Goal: Entertainment & Leisure: Browse casually

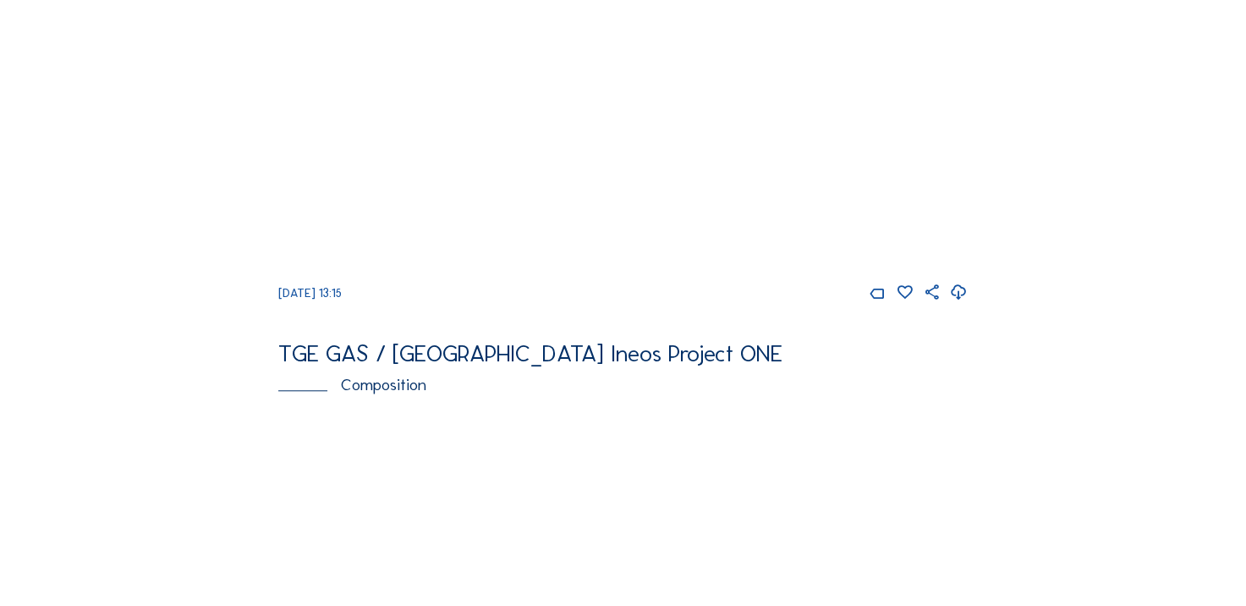
scroll to position [1184, 0]
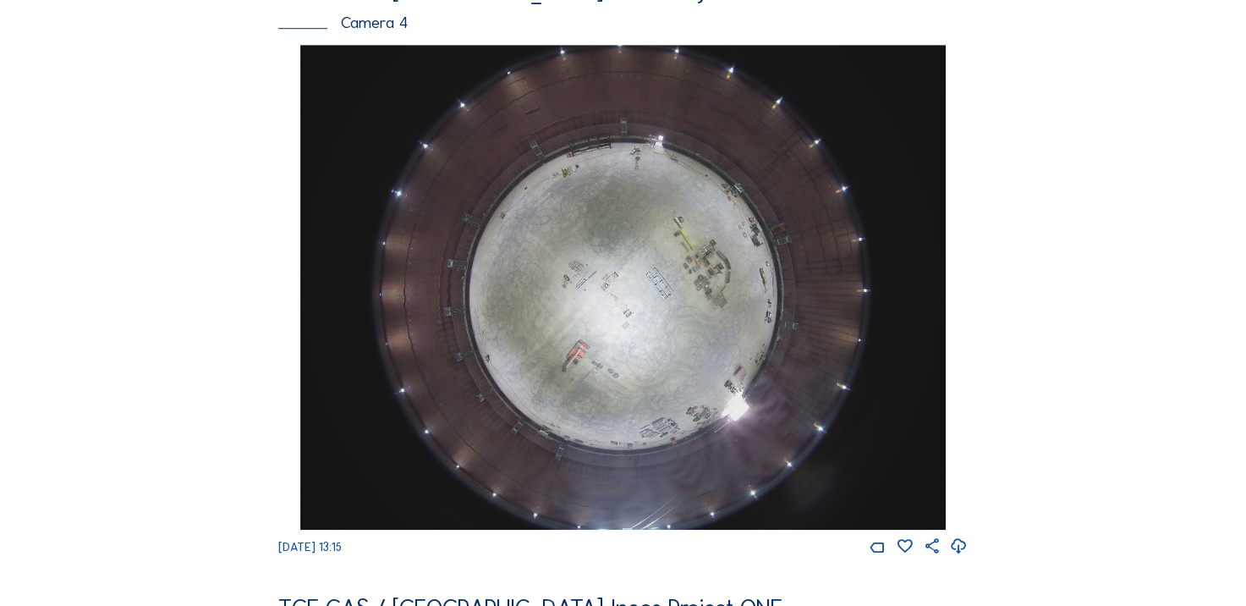
click at [958, 558] on icon at bounding box center [959, 547] width 18 height 22
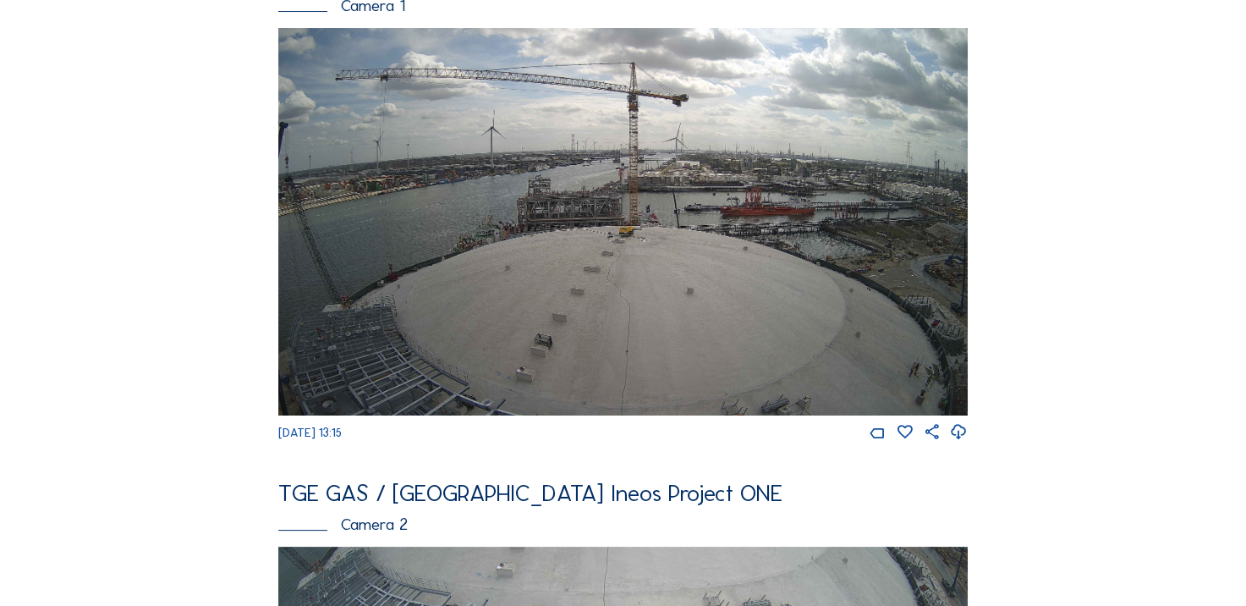
scroll to position [169, 0]
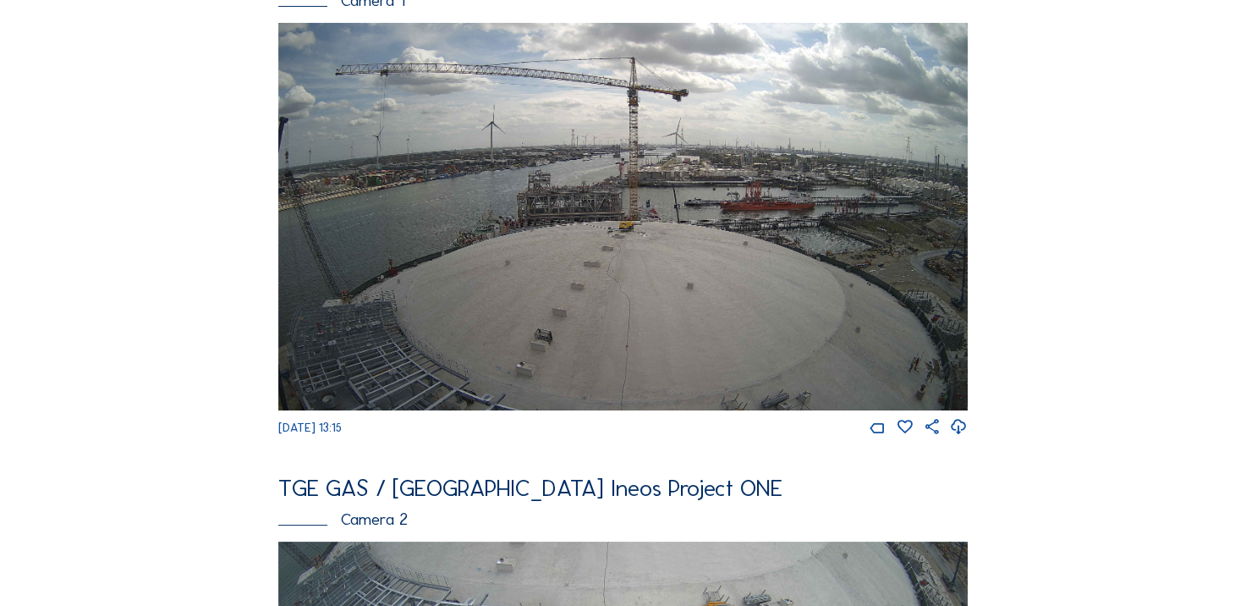
click at [802, 336] on img at bounding box center [623, 216] width 690 height 387
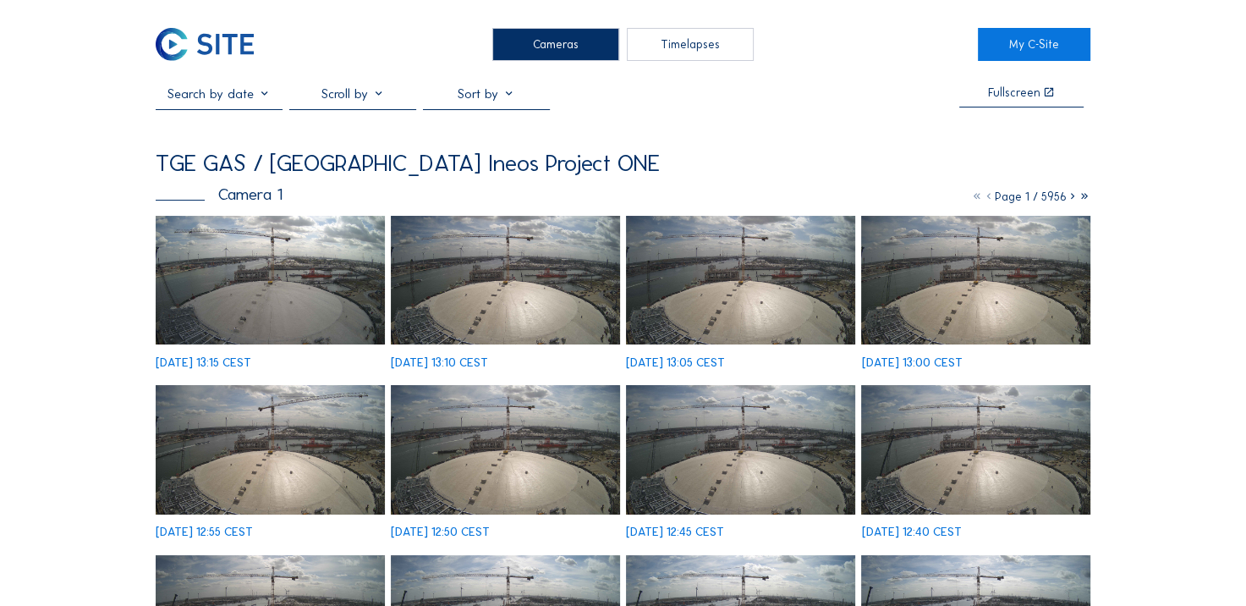
click at [251, 250] on img at bounding box center [270, 280] width 228 height 129
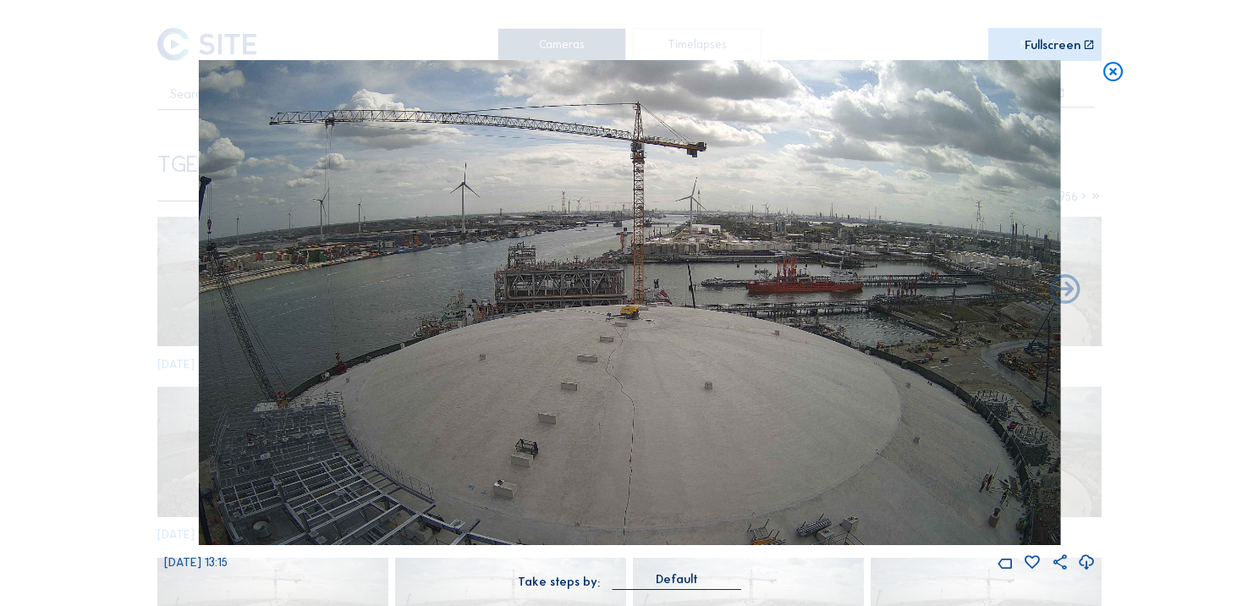
click at [1107, 69] on icon at bounding box center [1114, 72] width 24 height 25
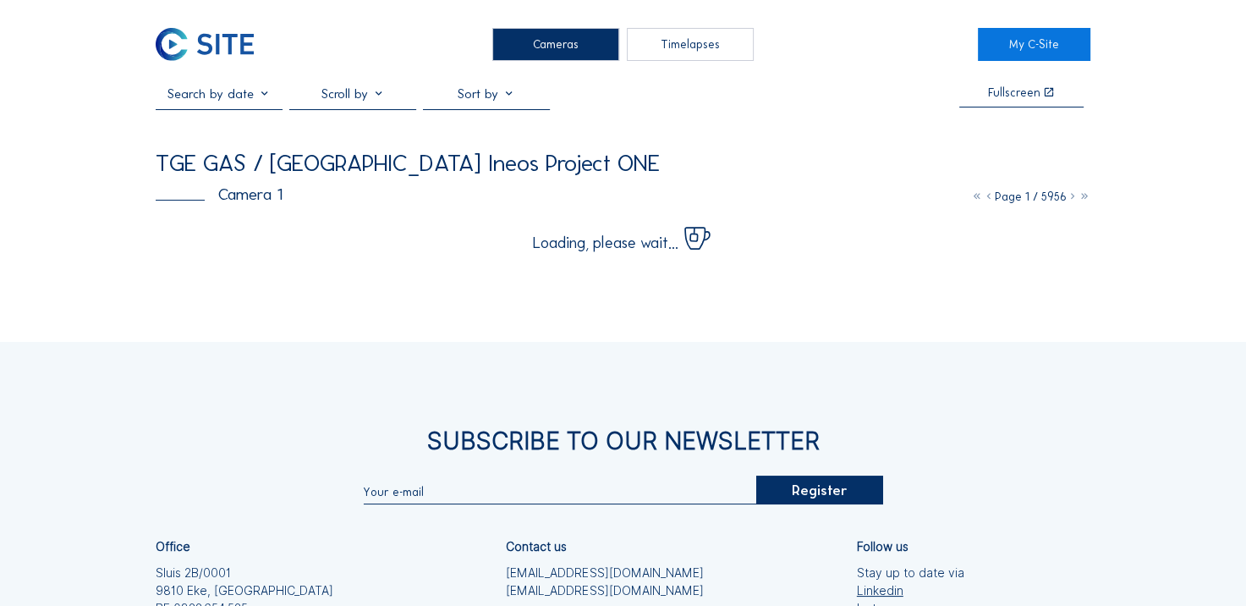
click at [211, 41] on img at bounding box center [205, 44] width 98 height 33
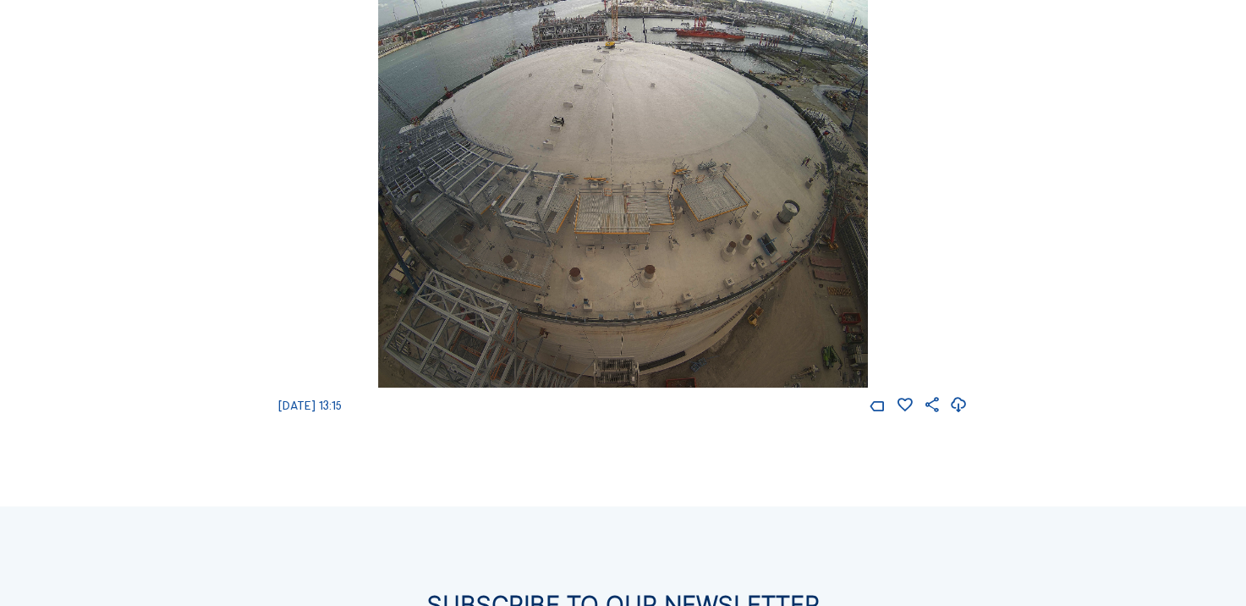
scroll to position [1946, 0]
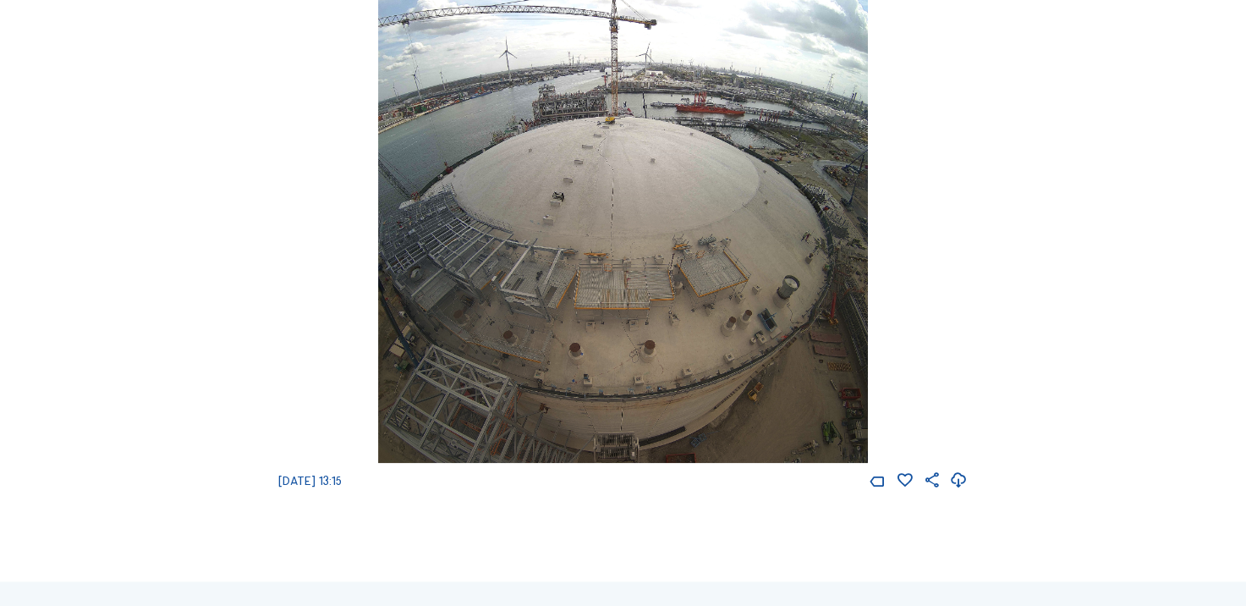
scroll to position [1777, 0]
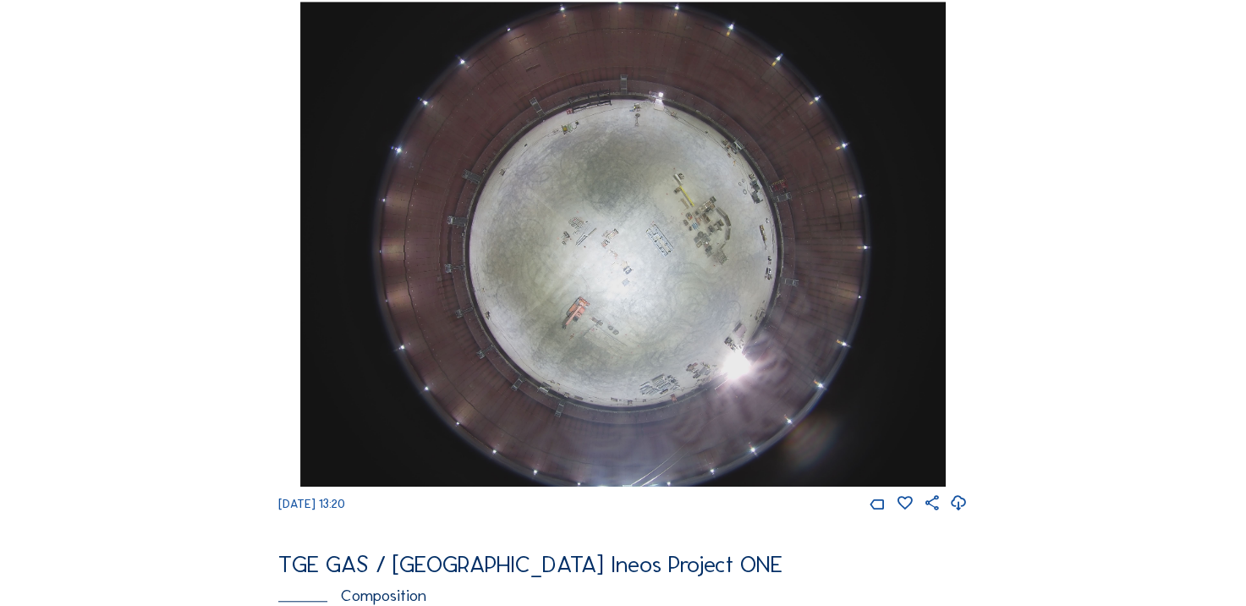
scroll to position [1269, 0]
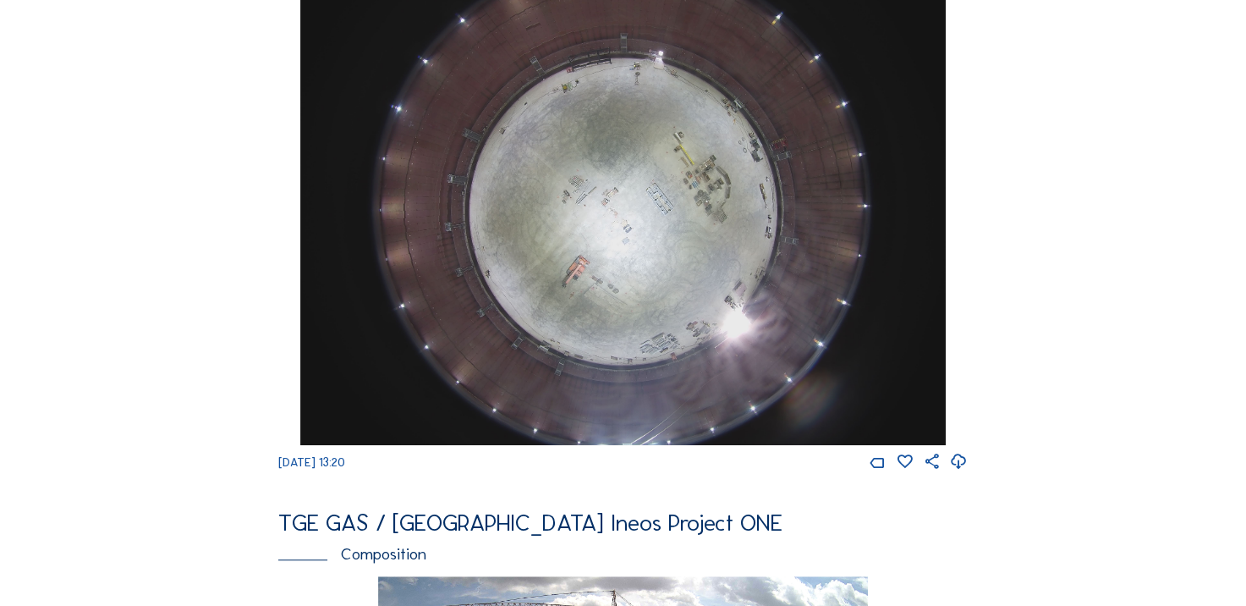
click at [133, 219] on div "Cameras Timelapses My C-Site Feed Photo Show Map Search Fullscreen TGE GAS / An…" at bounding box center [623, 194] width 1246 height 2926
click at [129, 254] on div "Cameras Timelapses My C-Site Feed Photo Show Map Search Fullscreen TGE GAS / An…" at bounding box center [623, 194] width 1246 height 2926
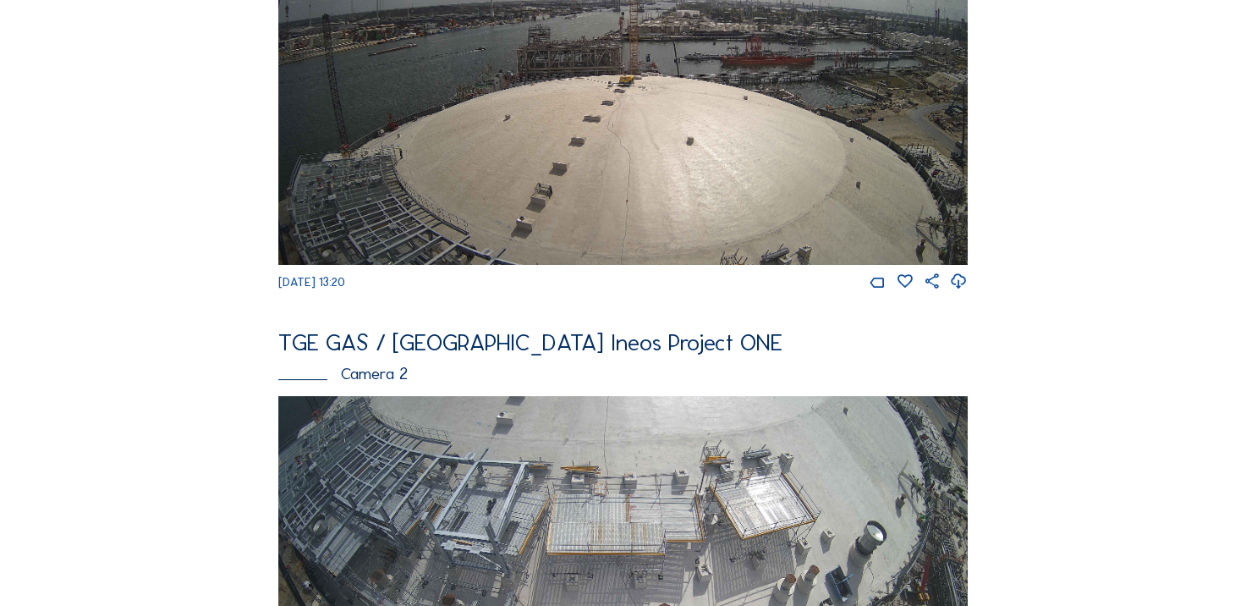
scroll to position [169, 0]
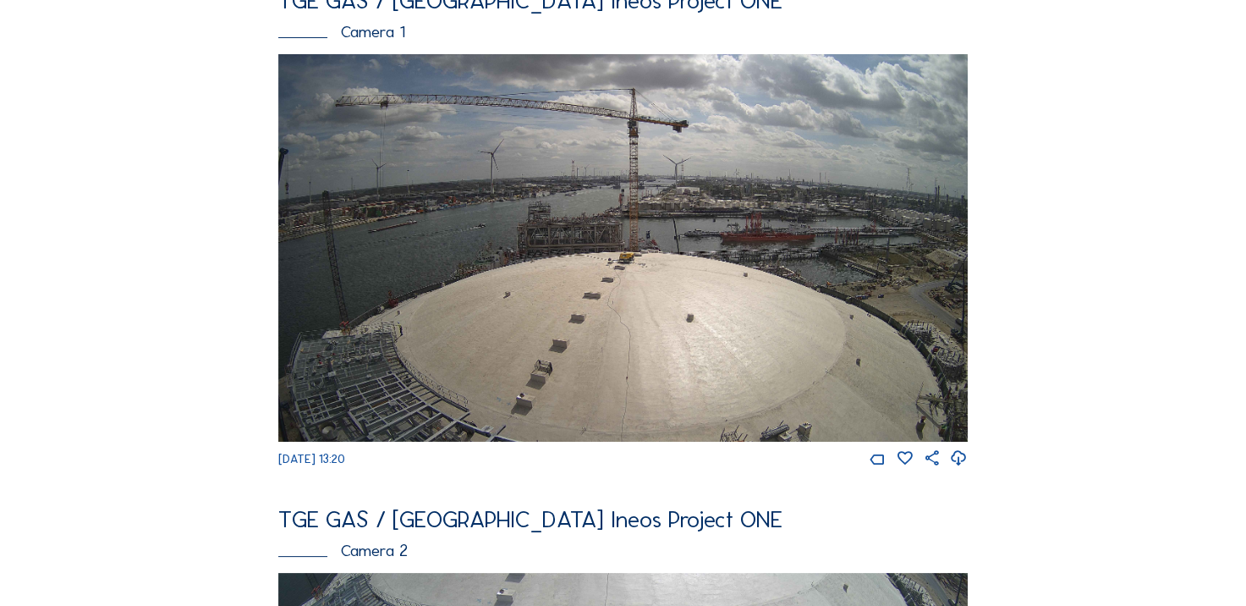
scroll to position [338, 0]
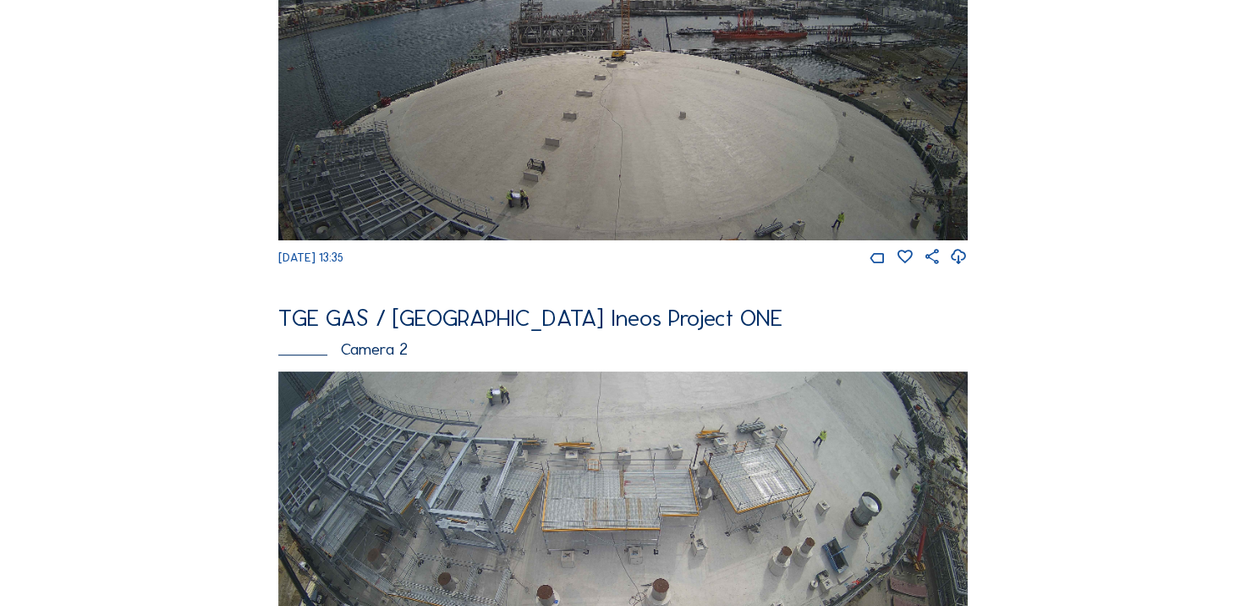
scroll to position [254, 0]
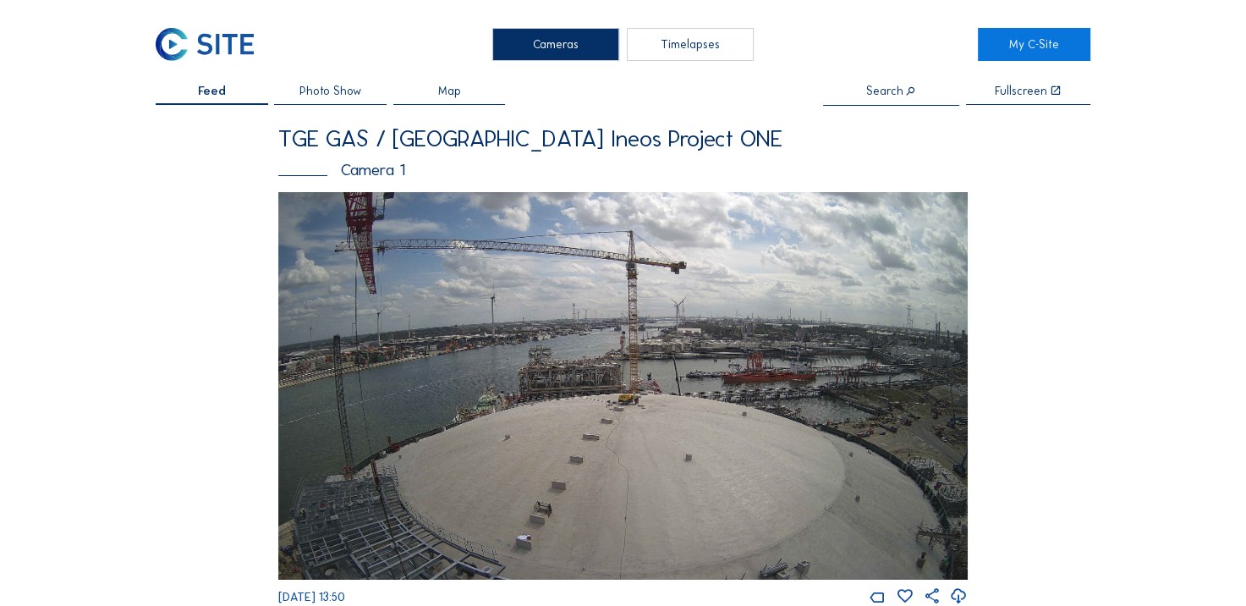
click at [603, 346] on img at bounding box center [623, 385] width 690 height 387
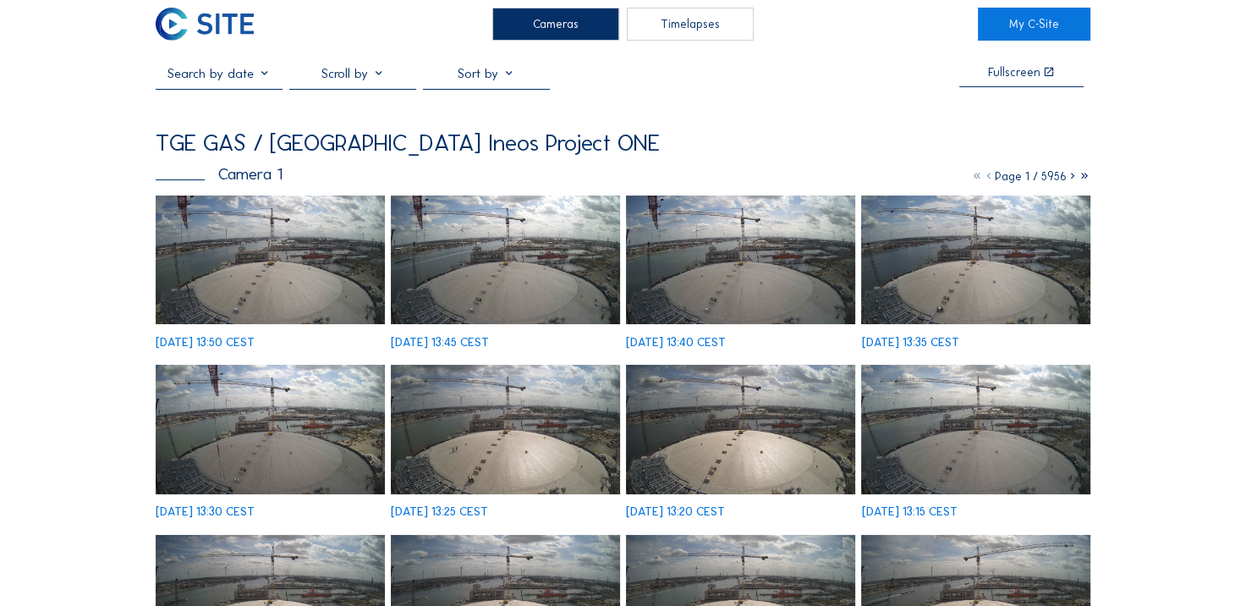
click at [261, 248] on div "[DATE] 13:50 CEST" at bounding box center [270, 271] width 228 height 152
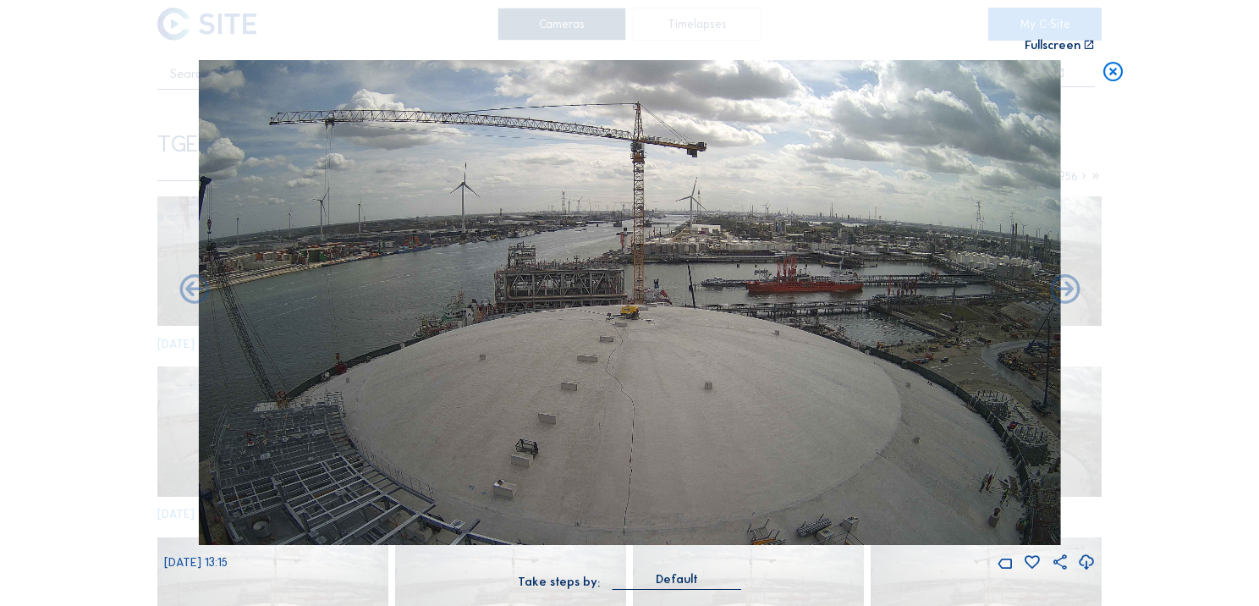
click at [69, 267] on div "Scroll to travel through time | Press 'Alt' Button + Scroll to Zoom | Click and…" at bounding box center [629, 303] width 1259 height 606
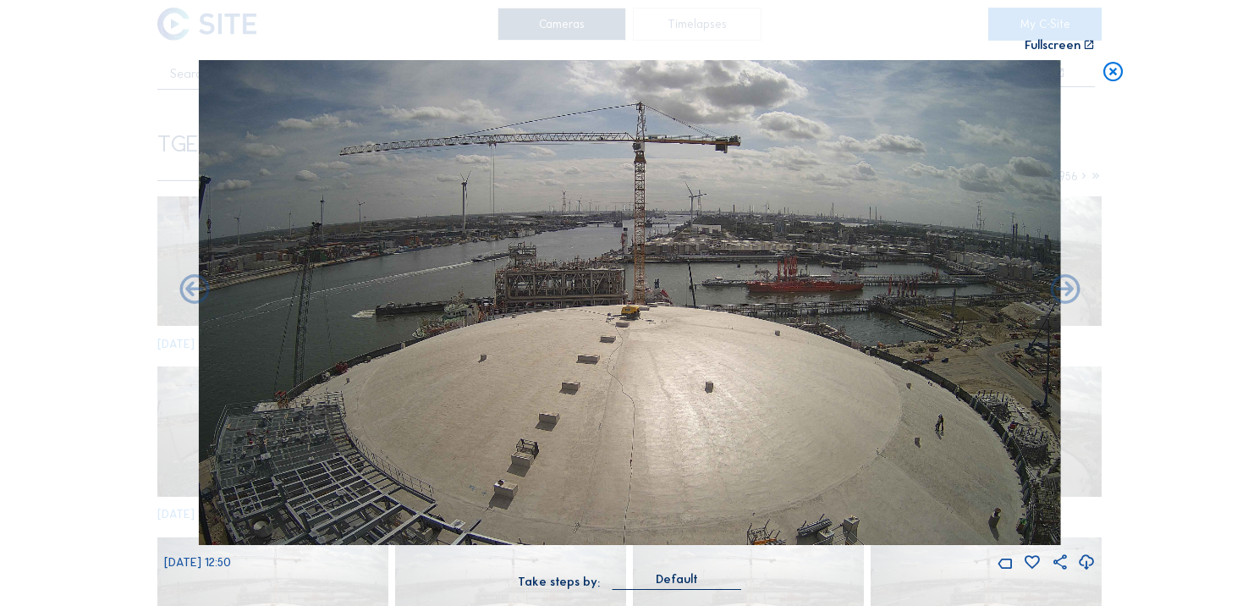
click at [1100, 74] on div "Scroll to travel through time | Press 'Alt' Button + Scroll to Zoom | Click and…" at bounding box center [629, 303] width 1259 height 606
click at [1107, 74] on icon at bounding box center [1114, 72] width 24 height 25
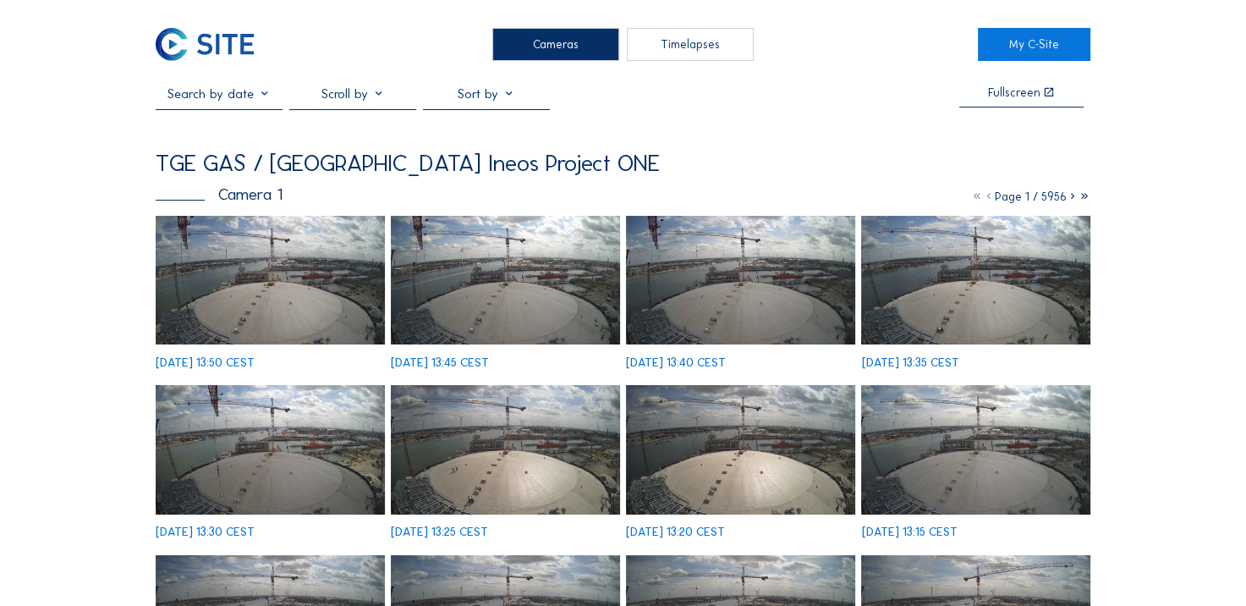
click at [220, 43] on img at bounding box center [205, 44] width 98 height 33
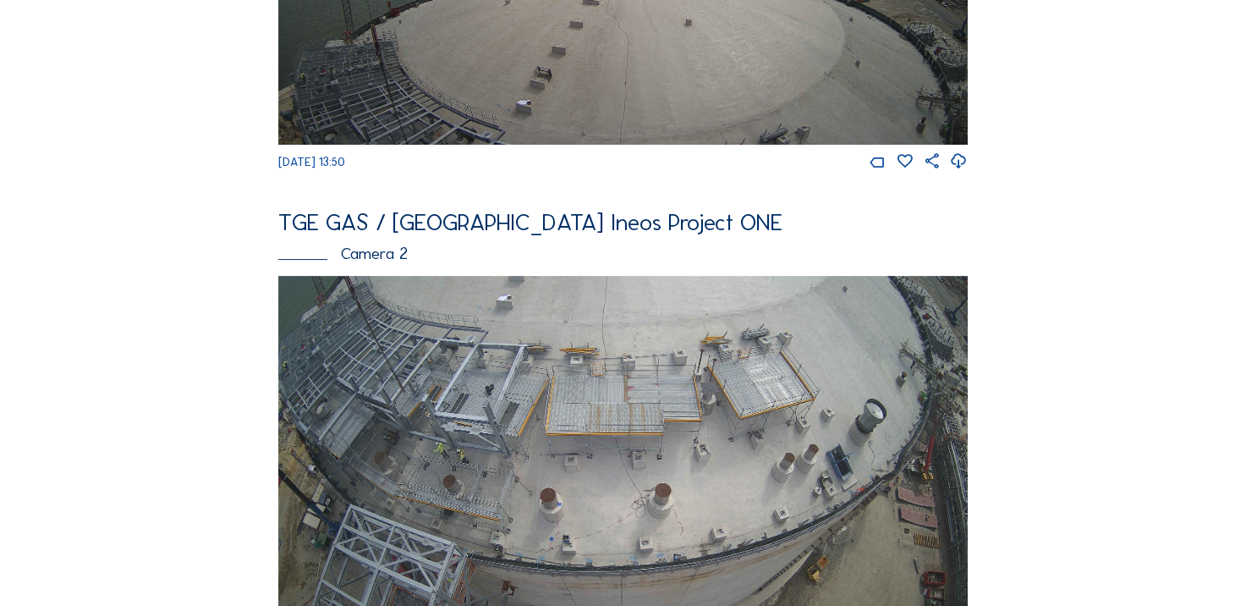
scroll to position [508, 0]
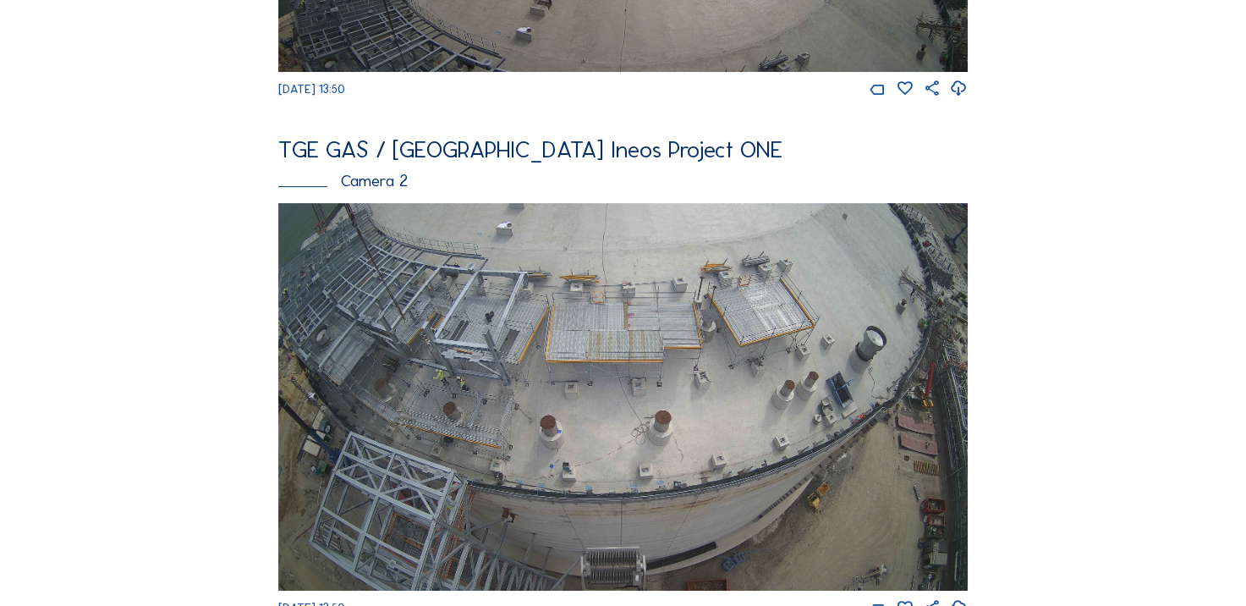
click at [547, 355] on img at bounding box center [623, 396] width 690 height 387
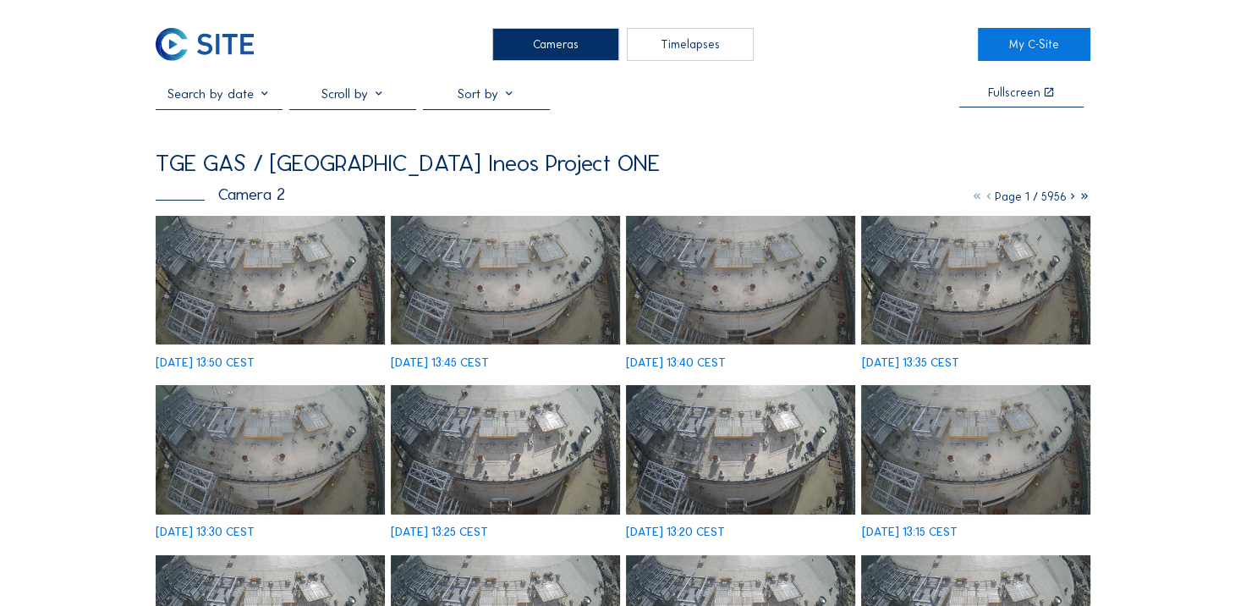
click at [244, 261] on img at bounding box center [270, 280] width 228 height 129
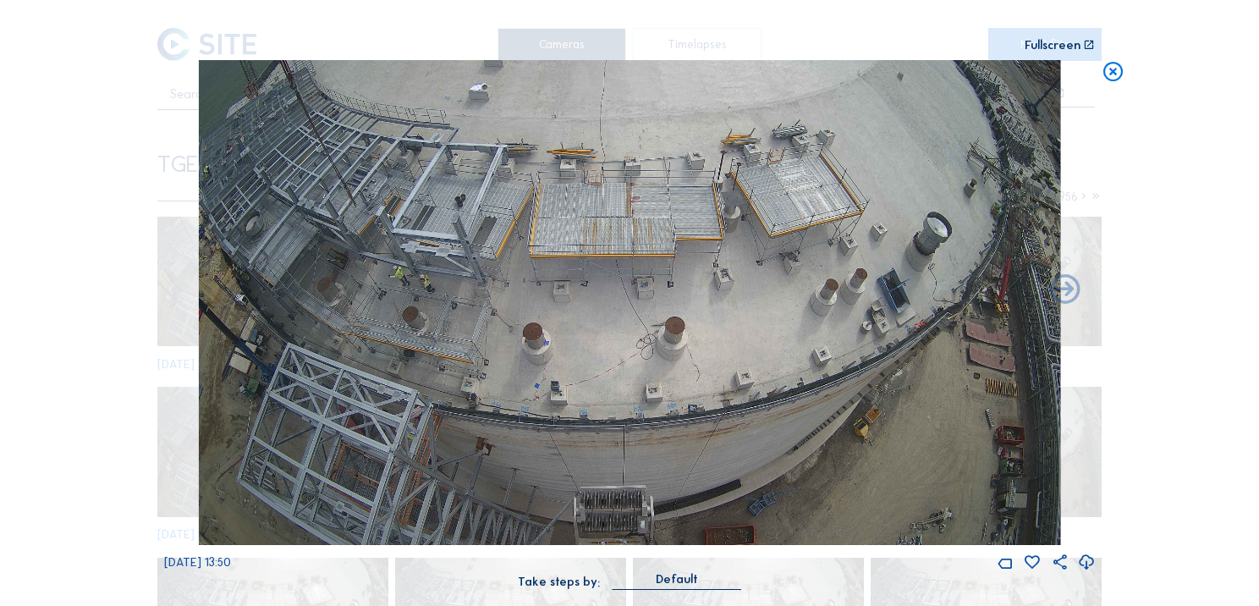
click at [1113, 78] on icon at bounding box center [1114, 72] width 24 height 25
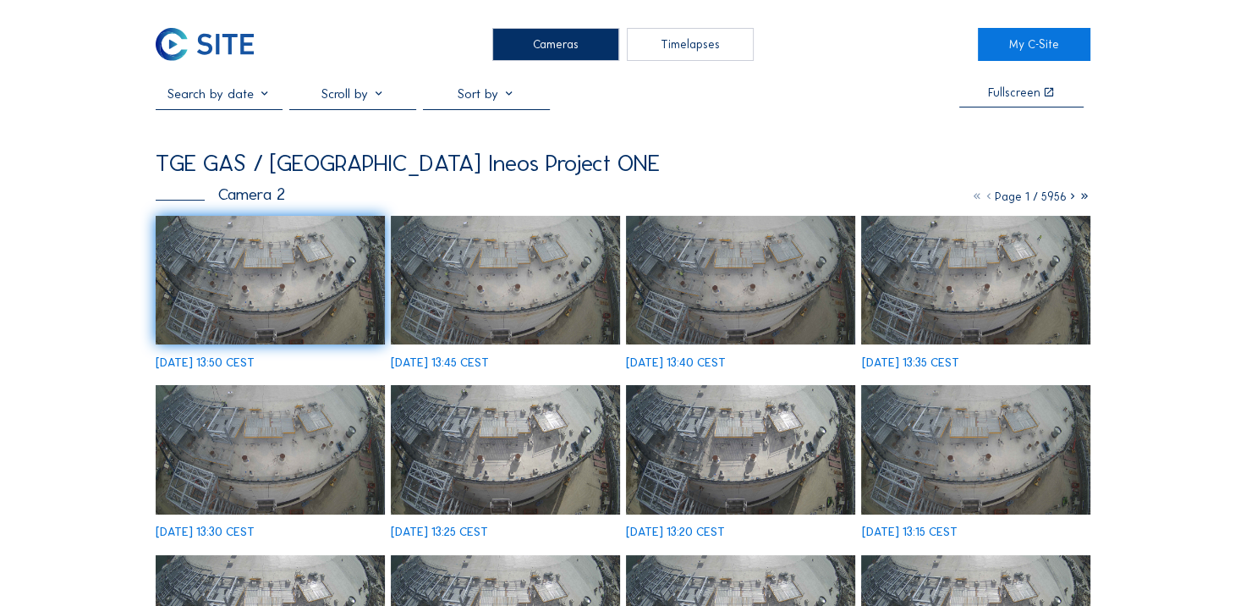
drag, startPoint x: 196, startPoint y: 8, endPoint x: 195, endPoint y: 30, distance: 22.0
click at [195, 37] on img at bounding box center [205, 44] width 98 height 33
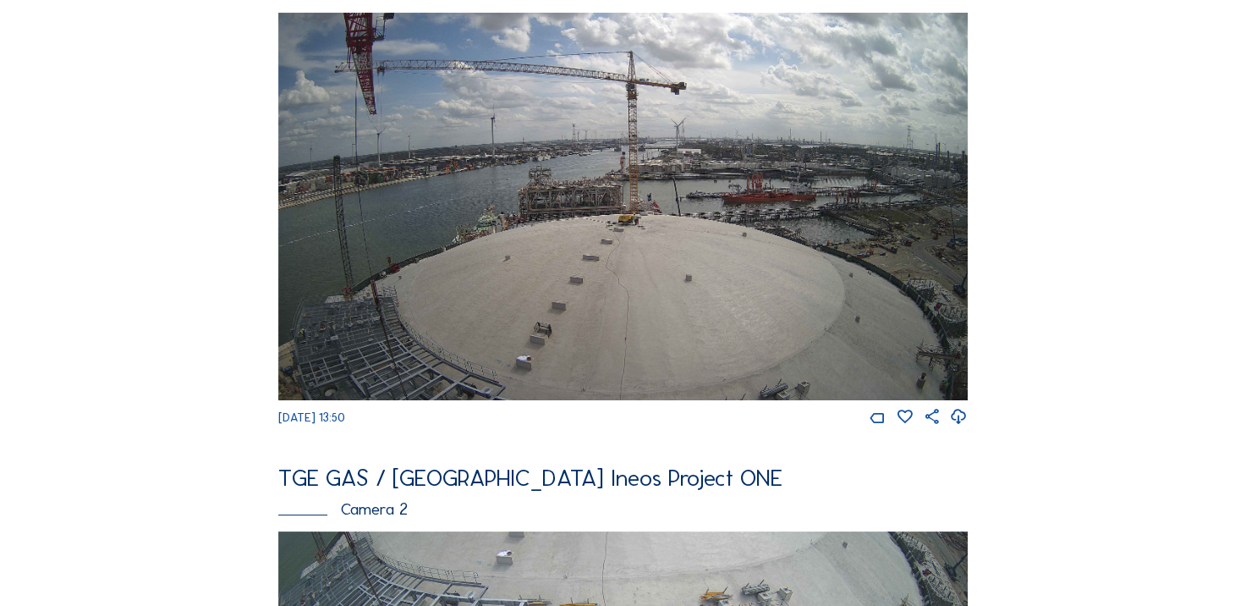
scroll to position [254, 0]
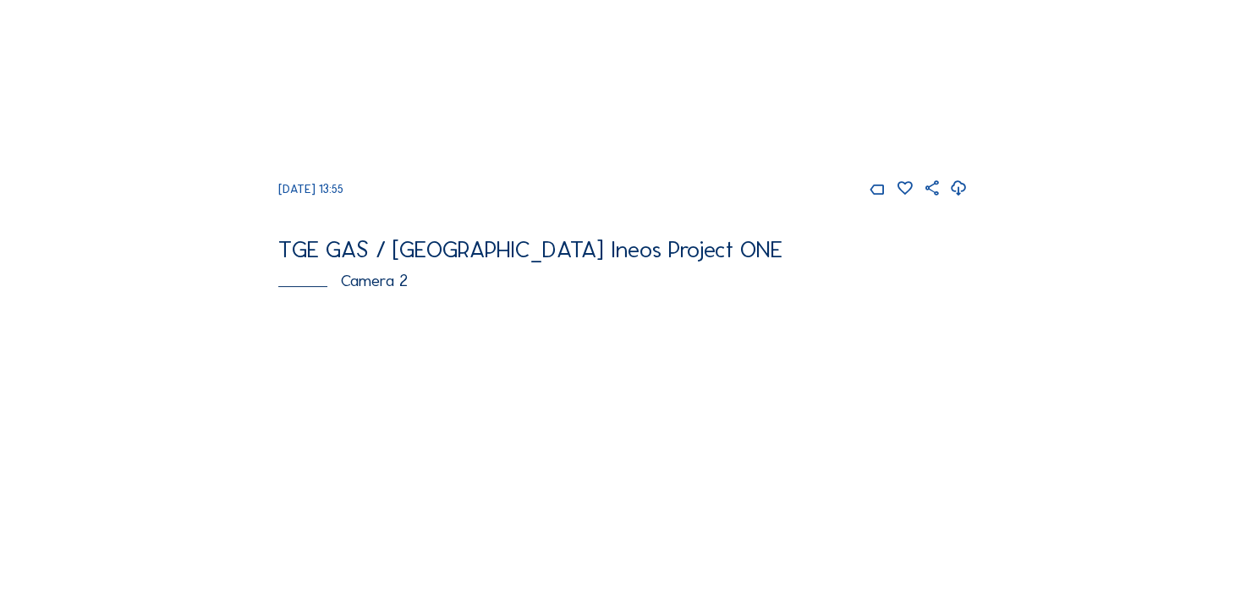
scroll to position [423, 0]
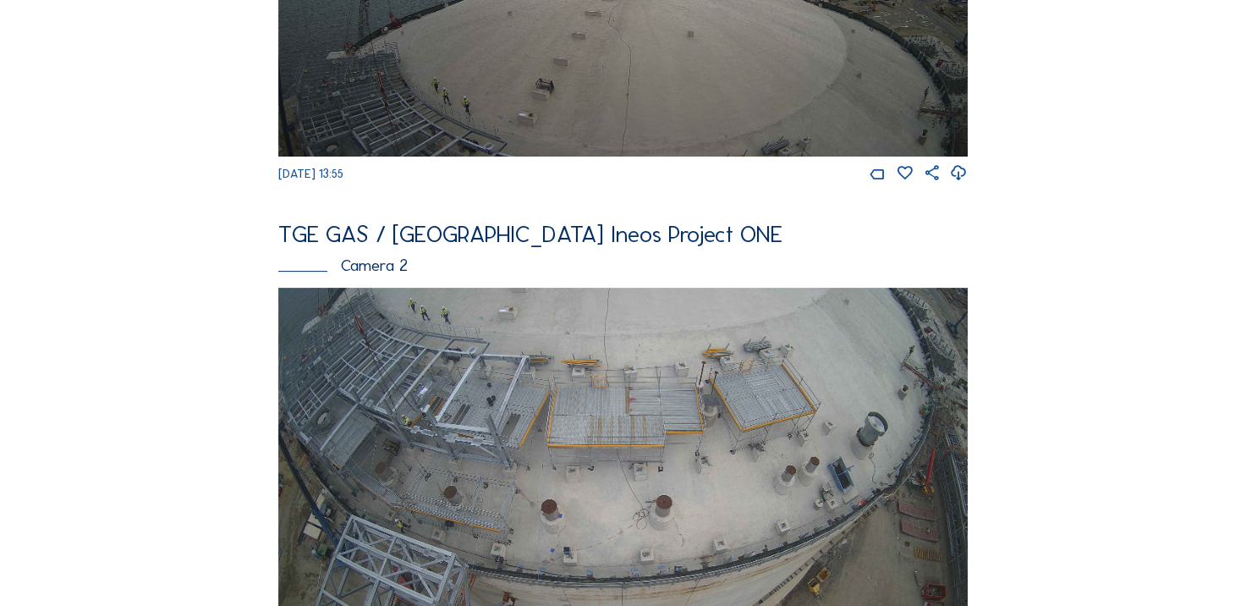
click at [455, 382] on img at bounding box center [623, 481] width 690 height 387
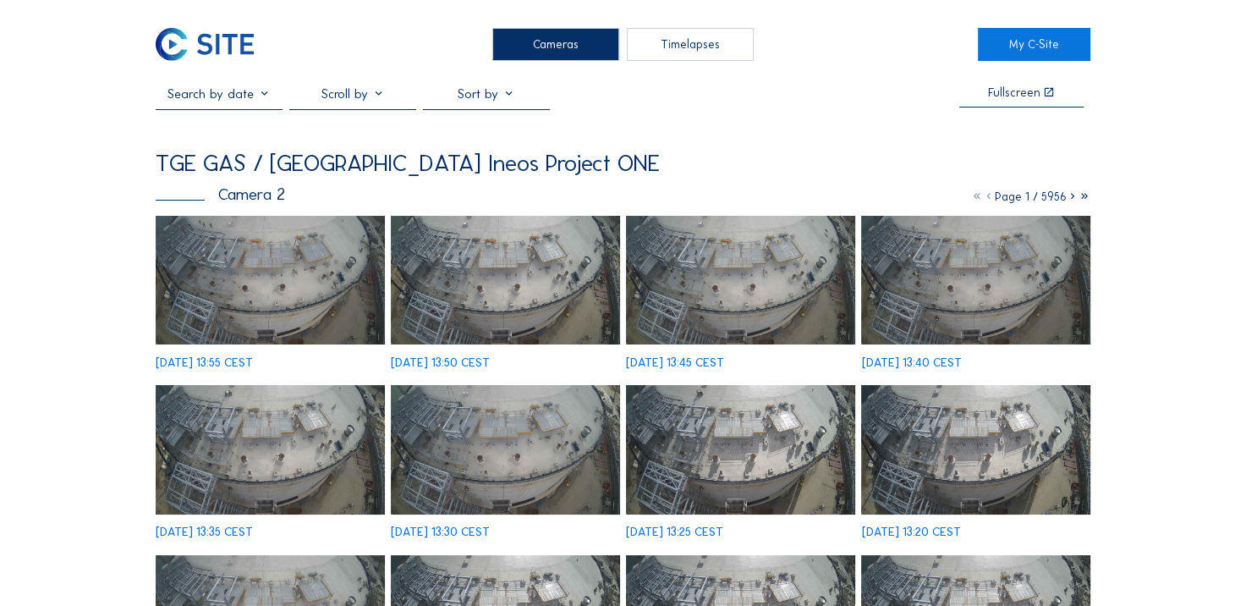
click at [288, 278] on img at bounding box center [270, 280] width 228 height 129
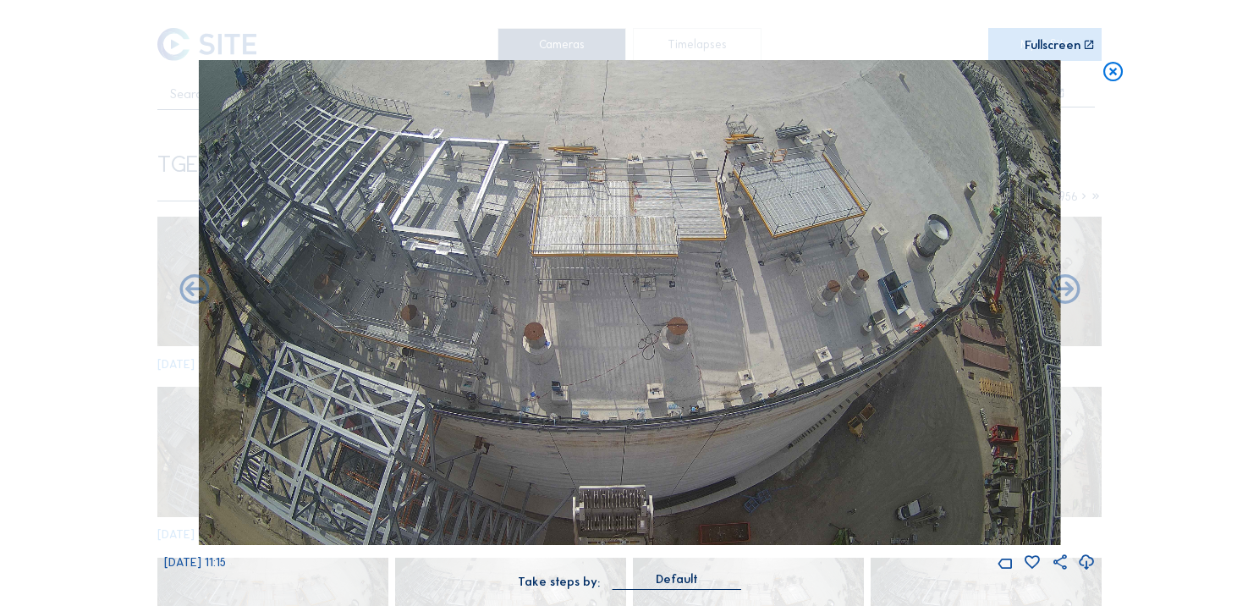
click at [1110, 77] on icon at bounding box center [1114, 72] width 24 height 25
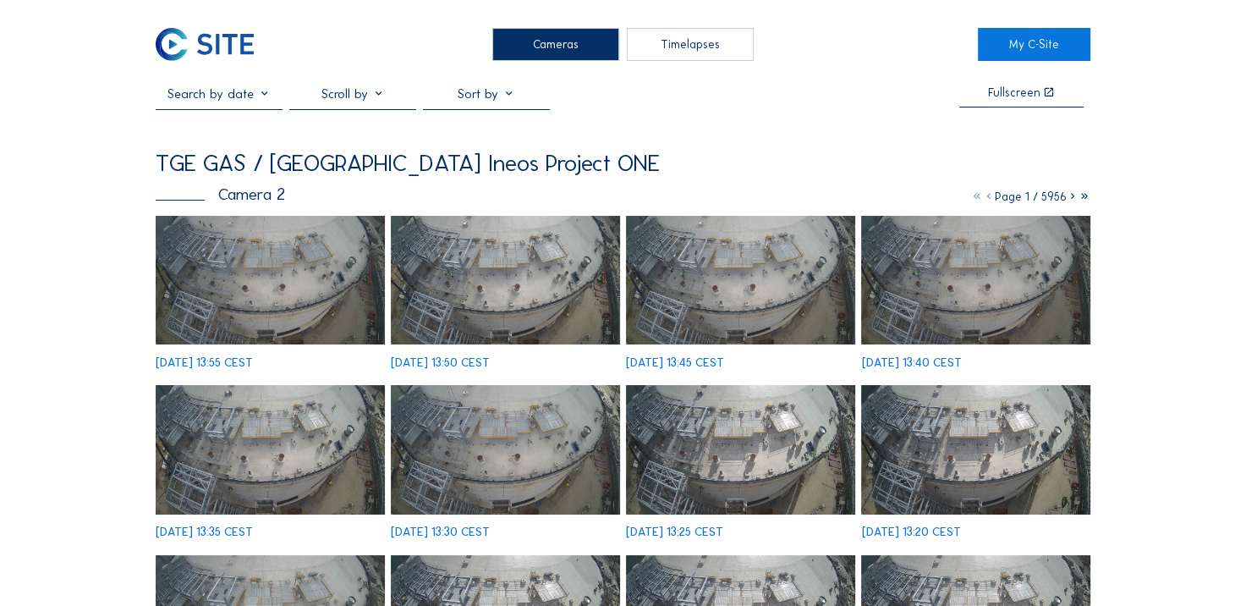
click at [201, 53] on img at bounding box center [205, 44] width 98 height 33
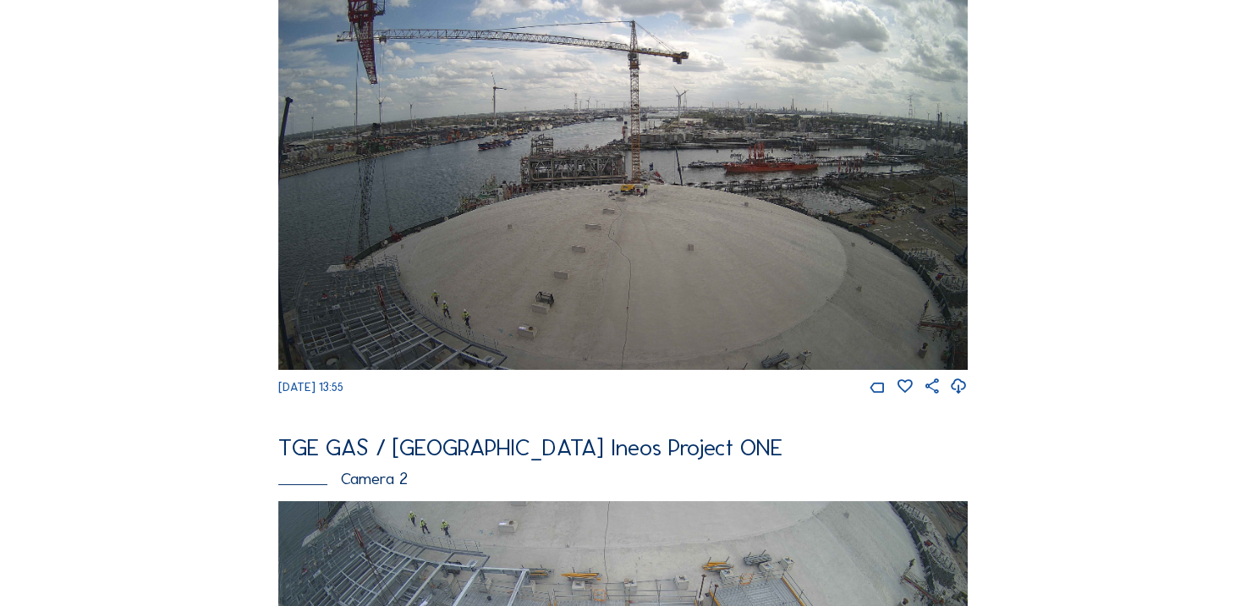
scroll to position [338, 0]
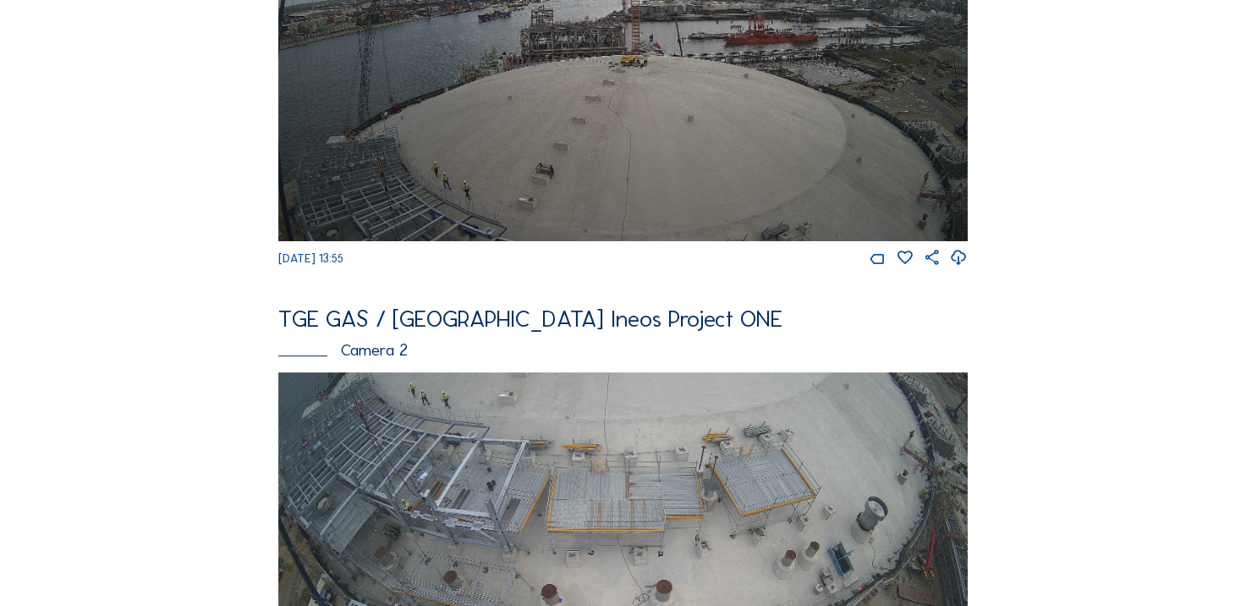
click at [604, 152] on img at bounding box center [623, 47] width 690 height 387
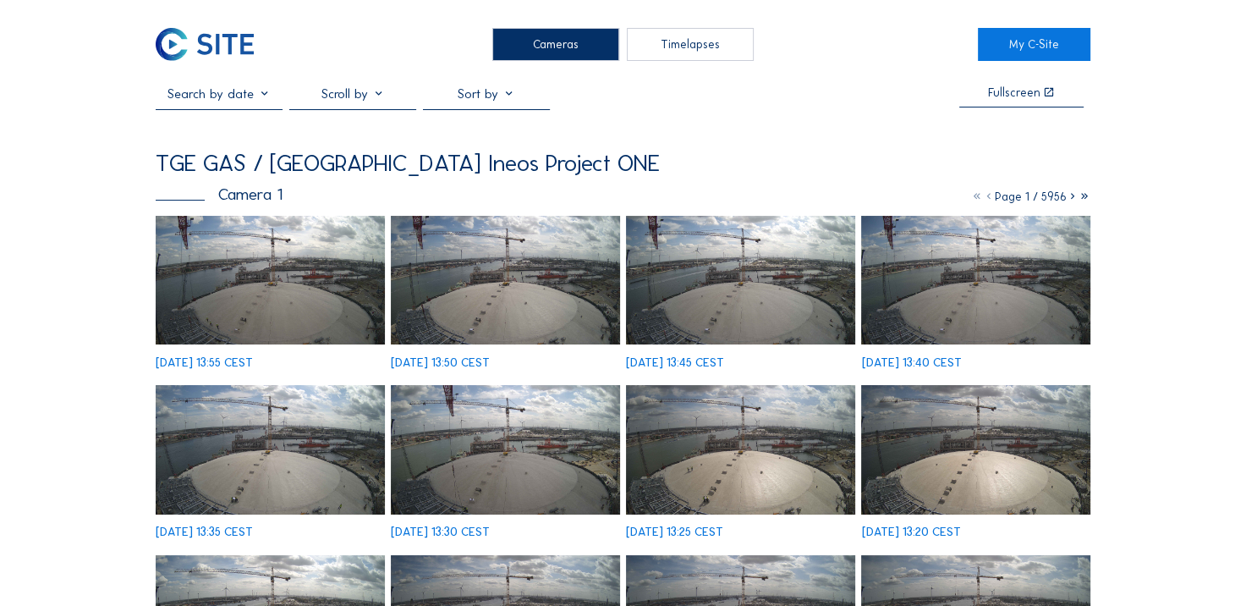
click at [255, 270] on img at bounding box center [270, 280] width 228 height 129
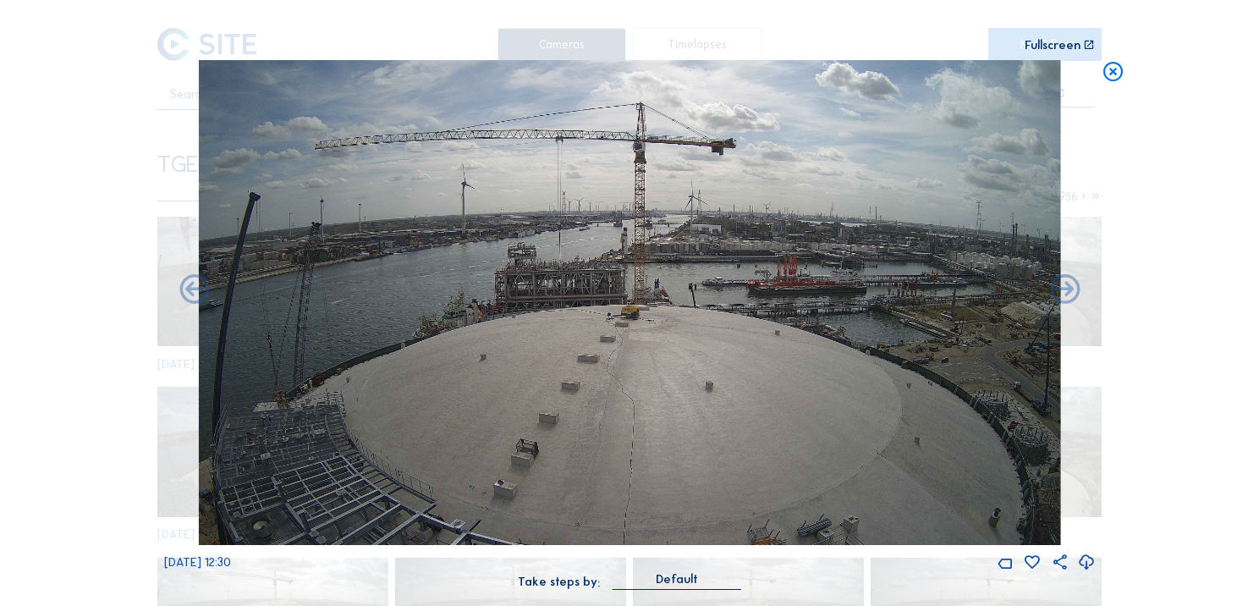
click at [1124, 70] on icon at bounding box center [1114, 72] width 24 height 25
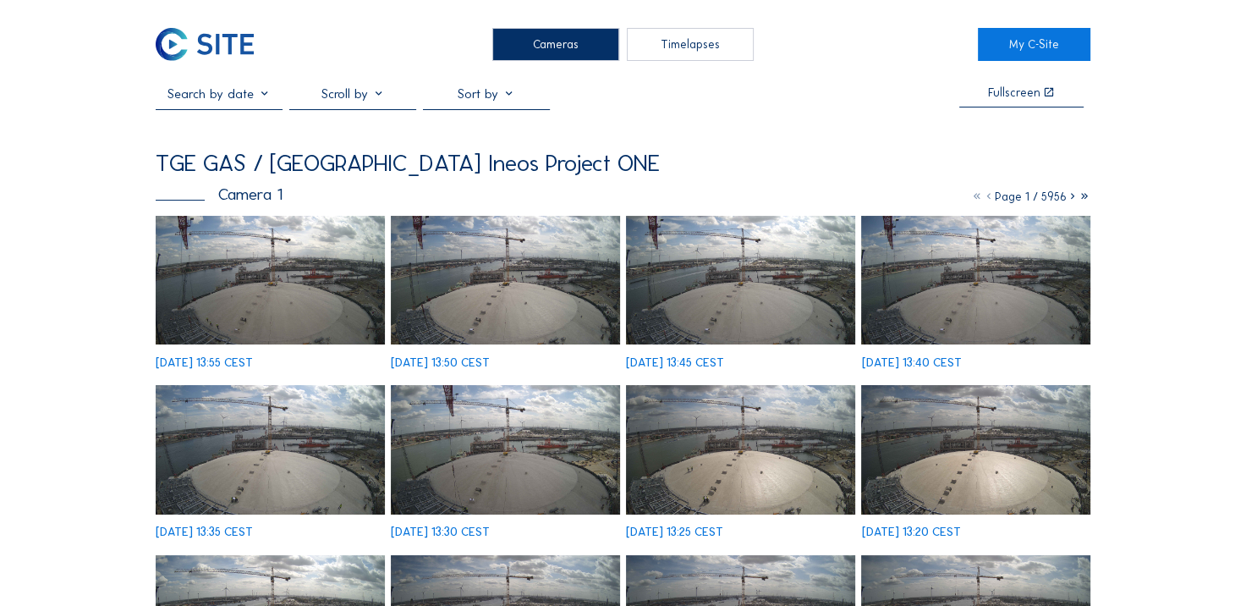
click at [234, 40] on img at bounding box center [205, 44] width 98 height 33
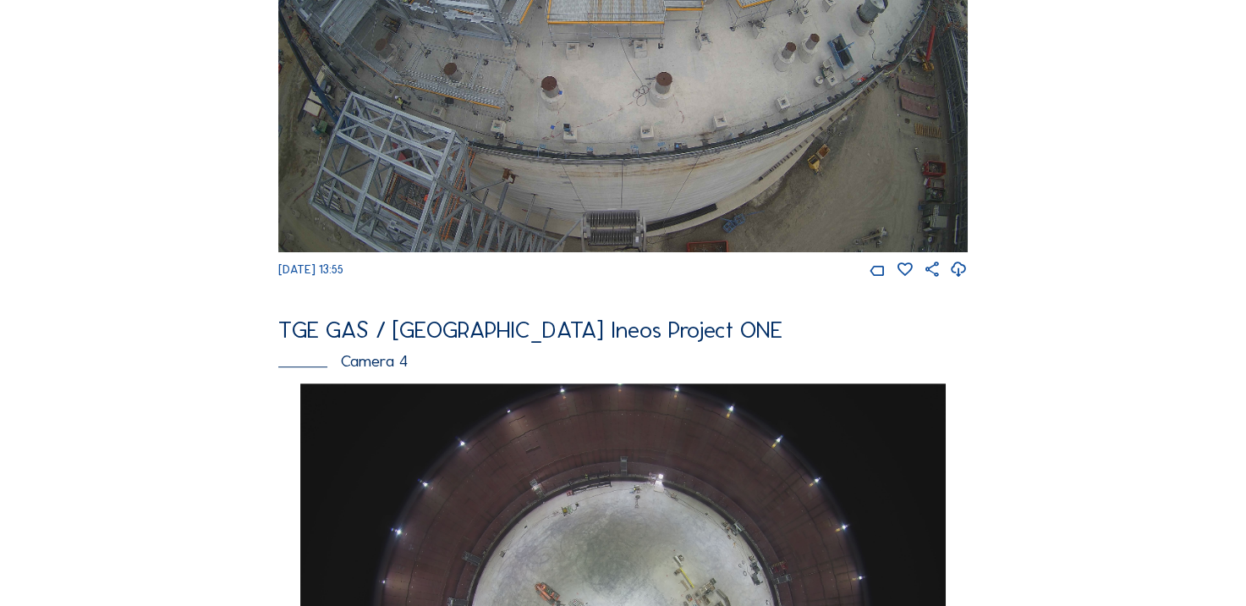
scroll to position [1184, 0]
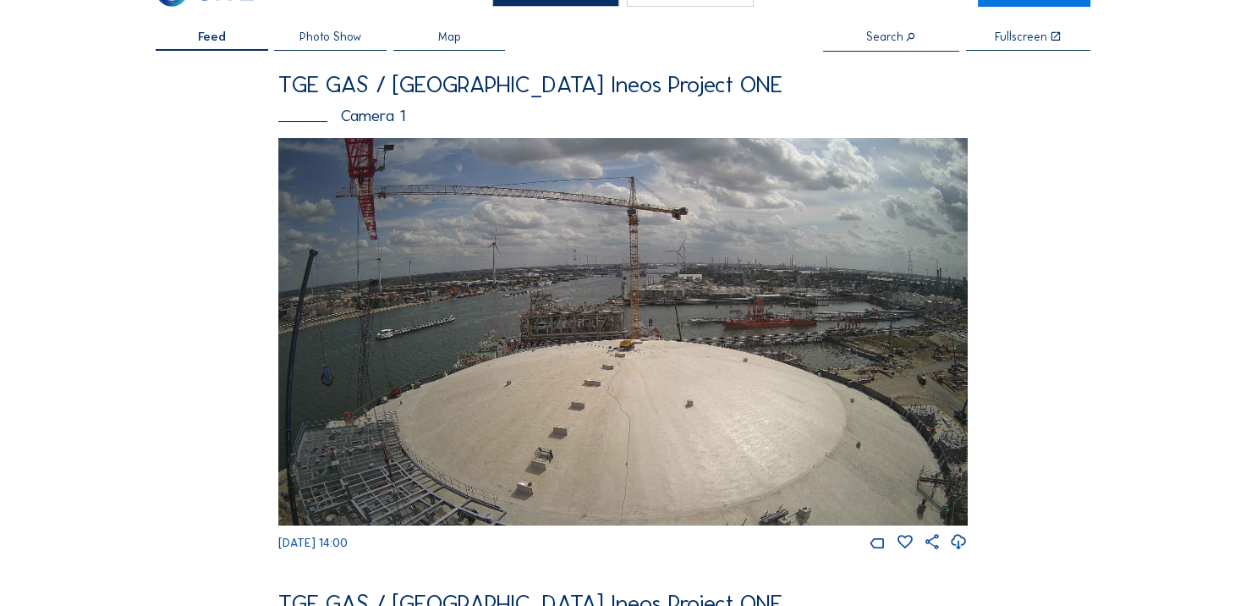
scroll to position [85, 0]
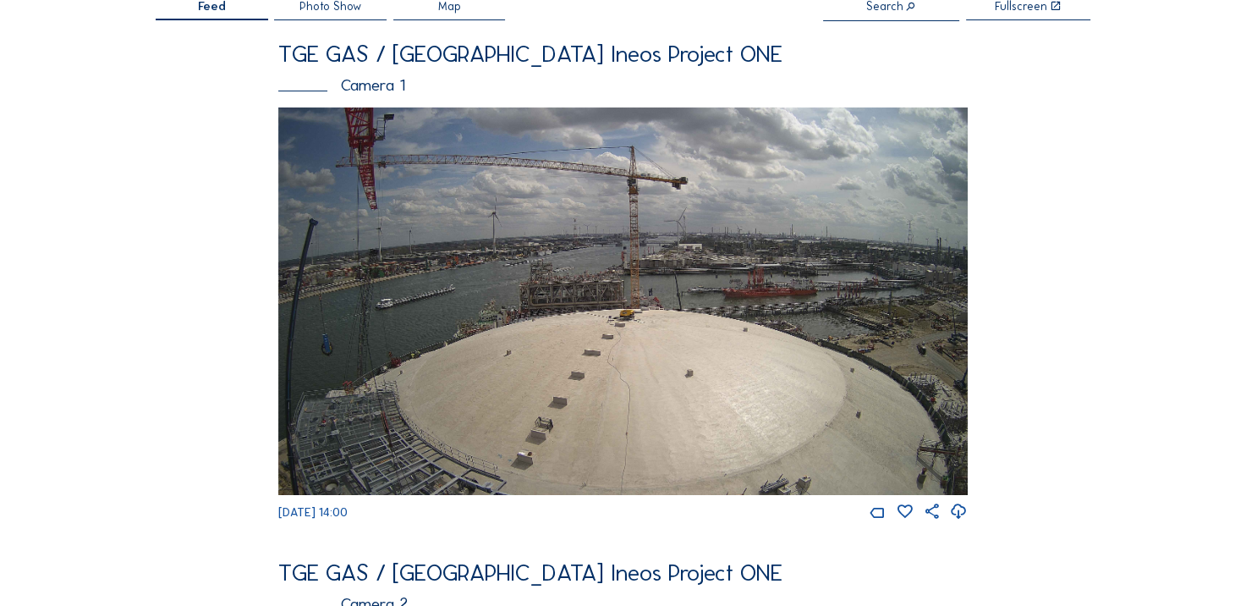
click at [362, 244] on img at bounding box center [623, 300] width 690 height 387
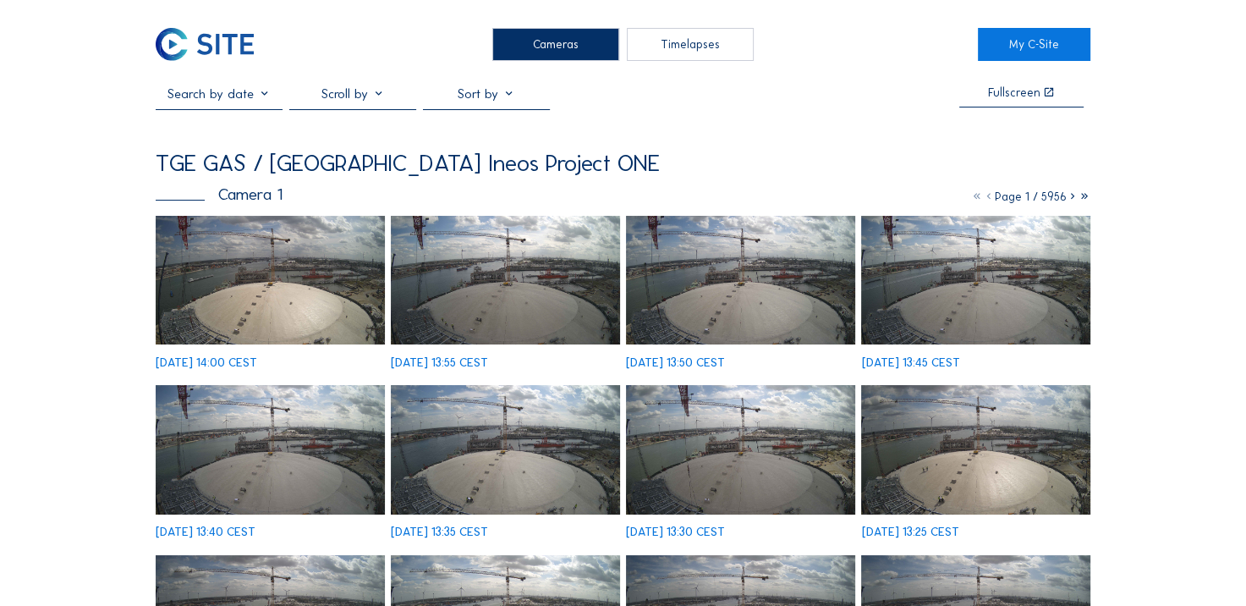
click at [266, 291] on img at bounding box center [270, 280] width 228 height 129
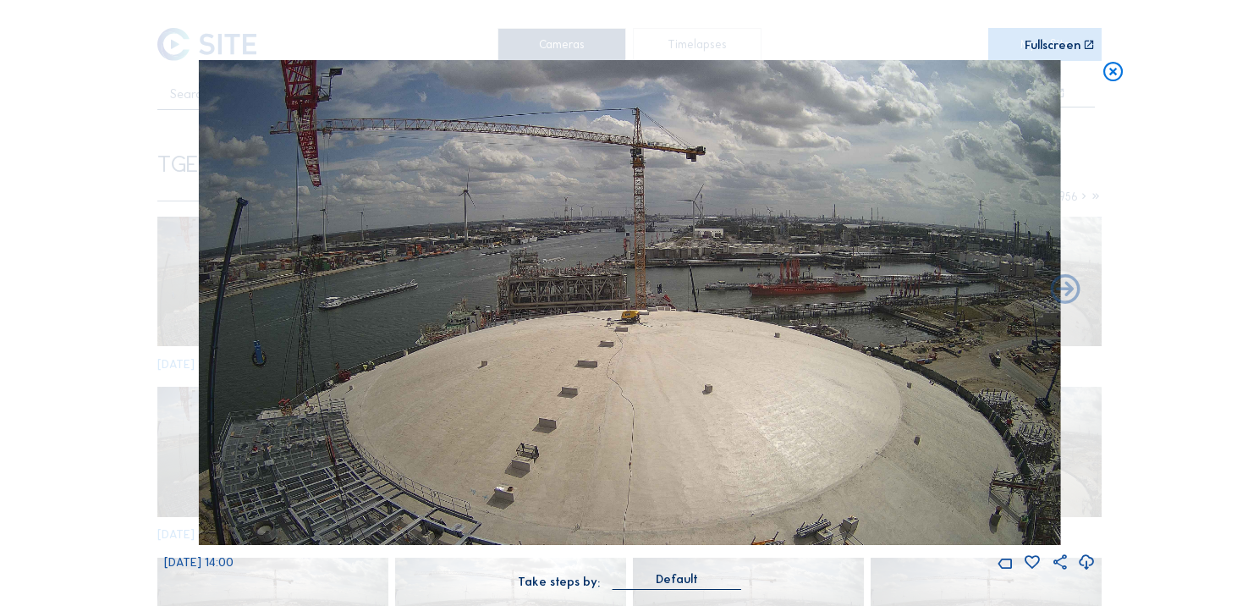
click at [1121, 68] on icon at bounding box center [1114, 72] width 24 height 25
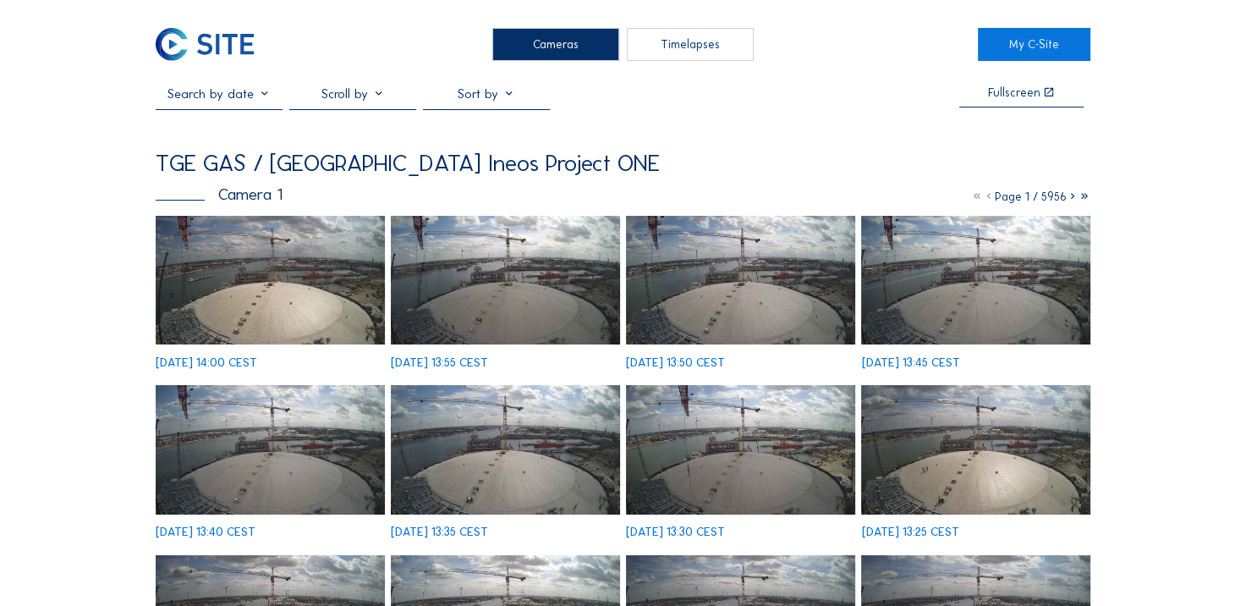
click at [201, 33] on img at bounding box center [205, 44] width 98 height 33
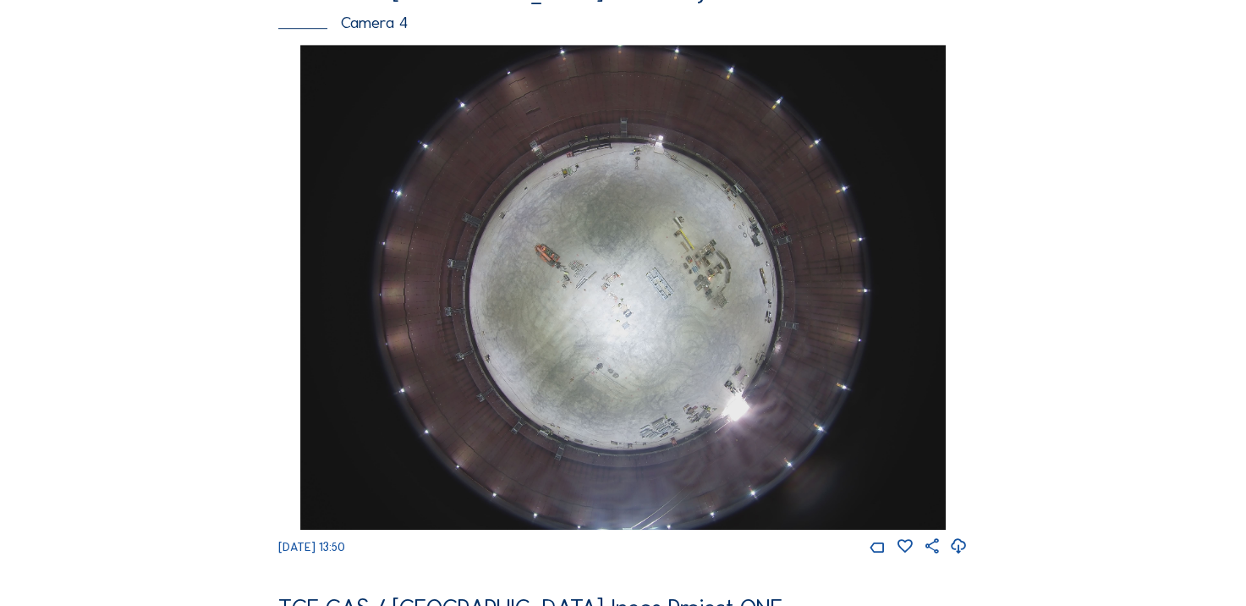
scroll to position [846, 0]
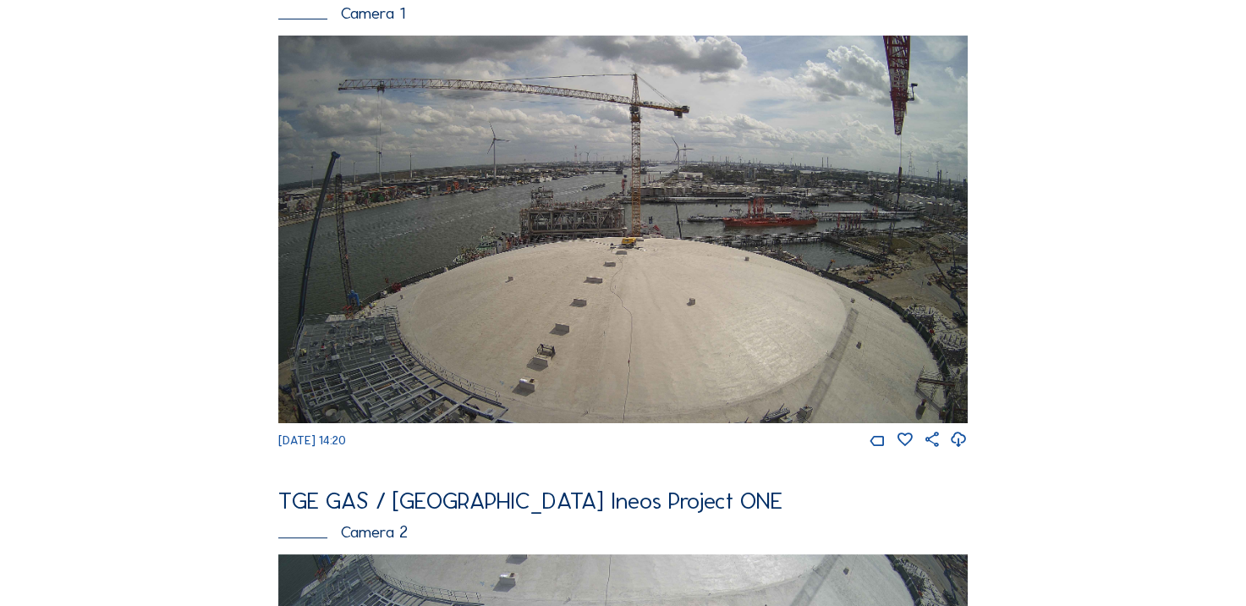
scroll to position [254, 0]
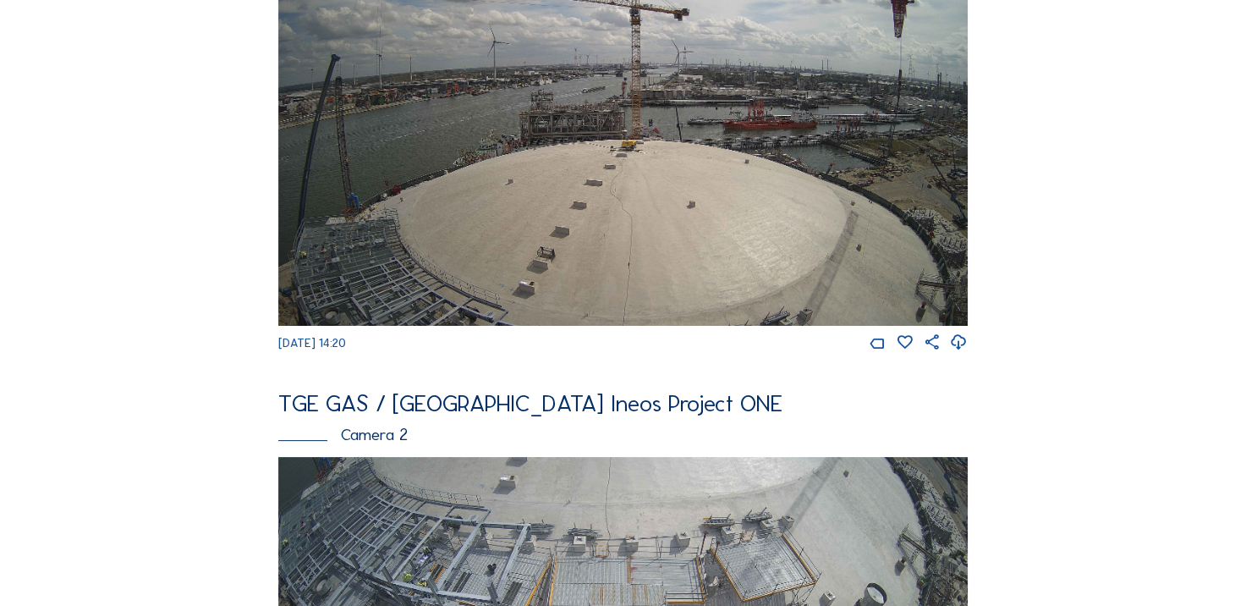
click at [400, 177] on img at bounding box center [623, 131] width 690 height 387
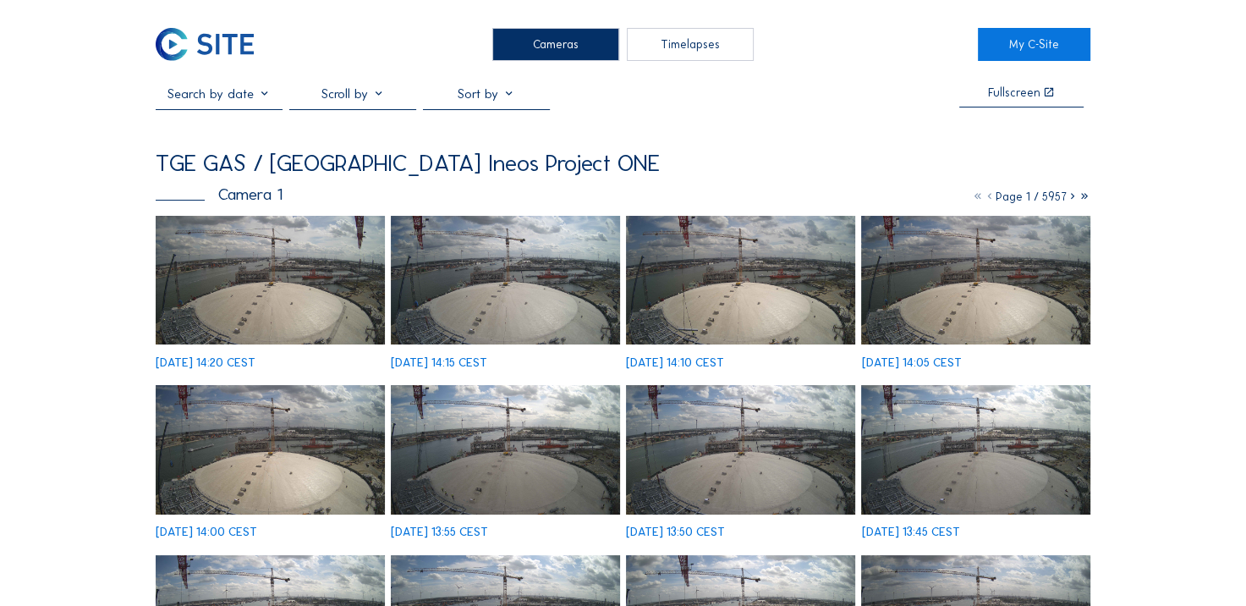
click at [225, 278] on img at bounding box center [270, 280] width 228 height 129
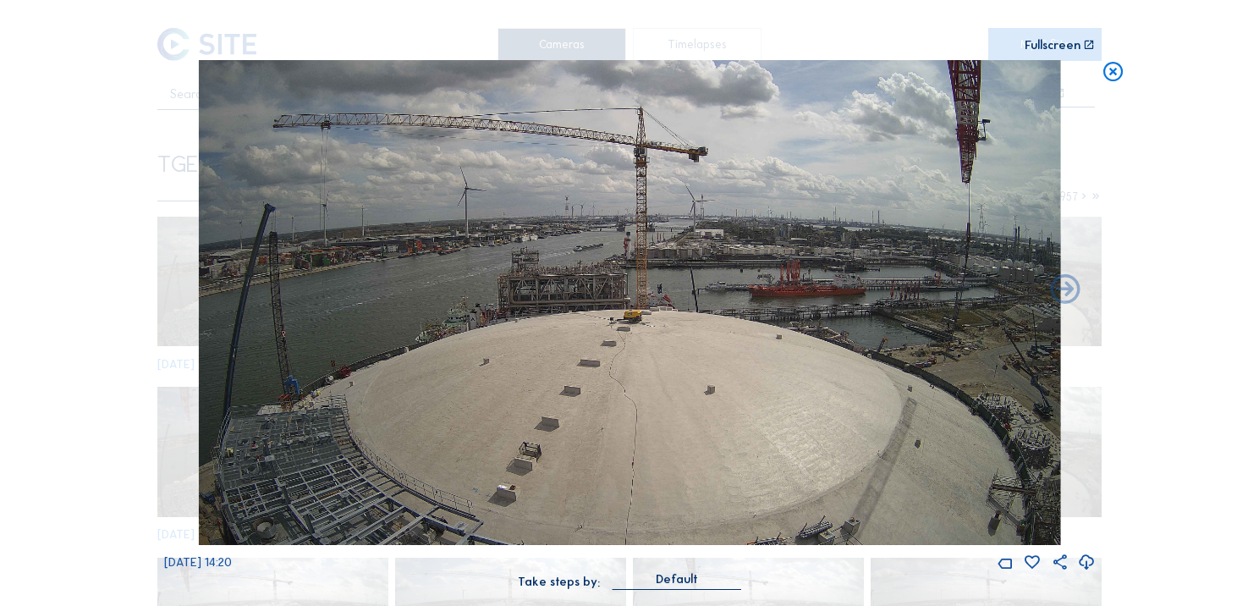
click at [1102, 83] on icon at bounding box center [1114, 72] width 24 height 25
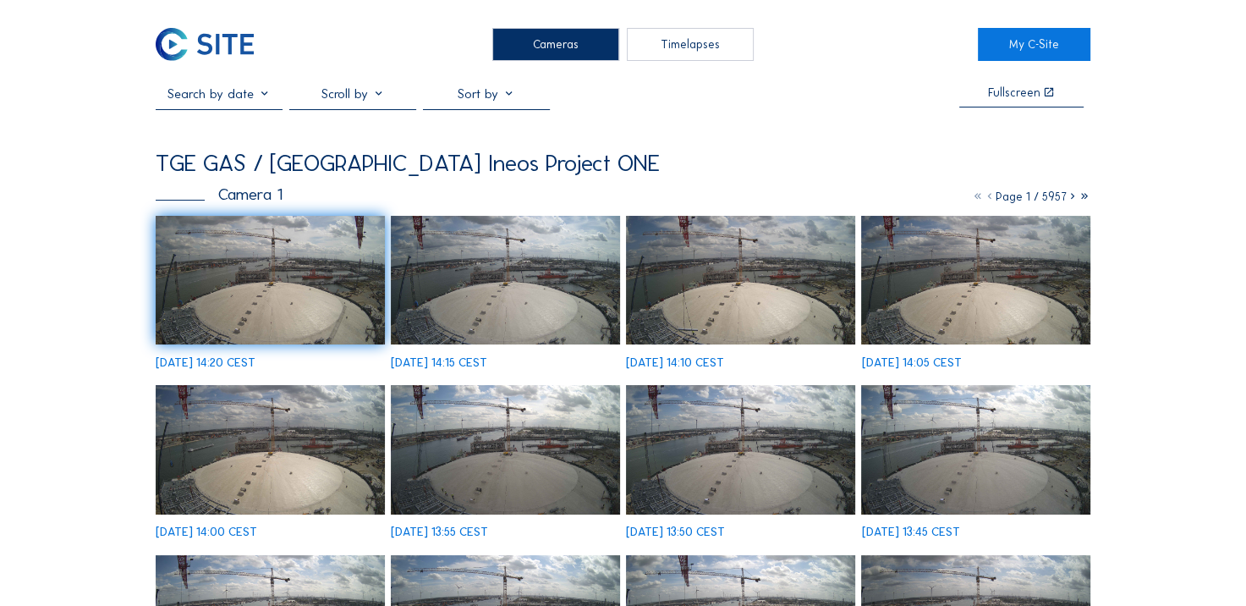
click at [196, 58] on img at bounding box center [205, 44] width 98 height 33
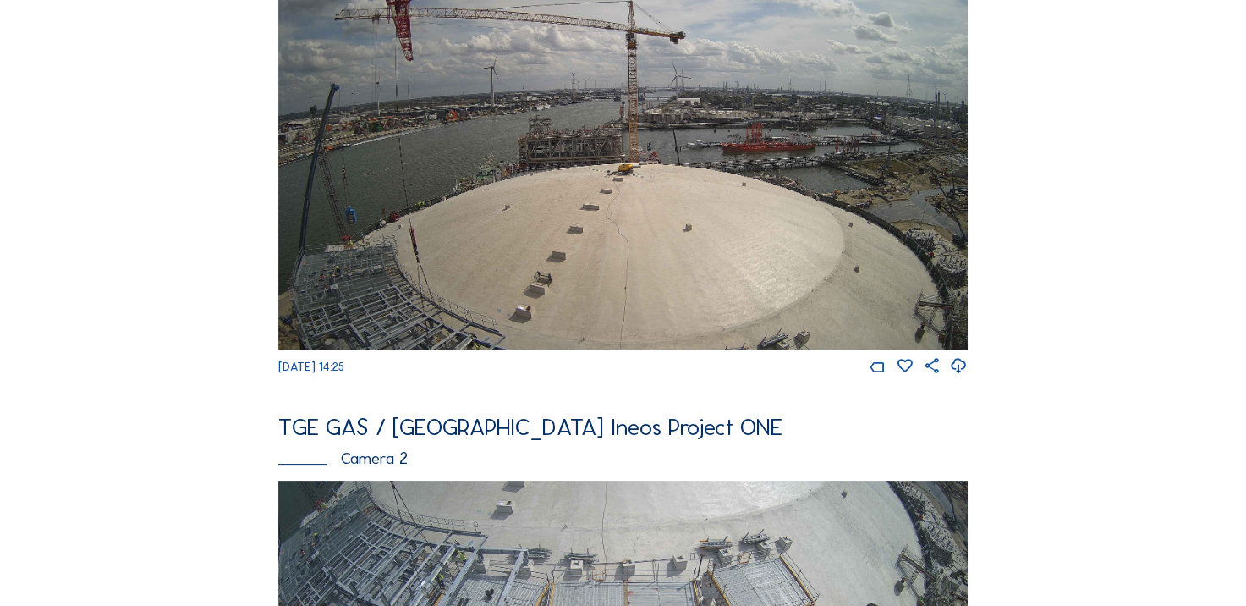
scroll to position [169, 0]
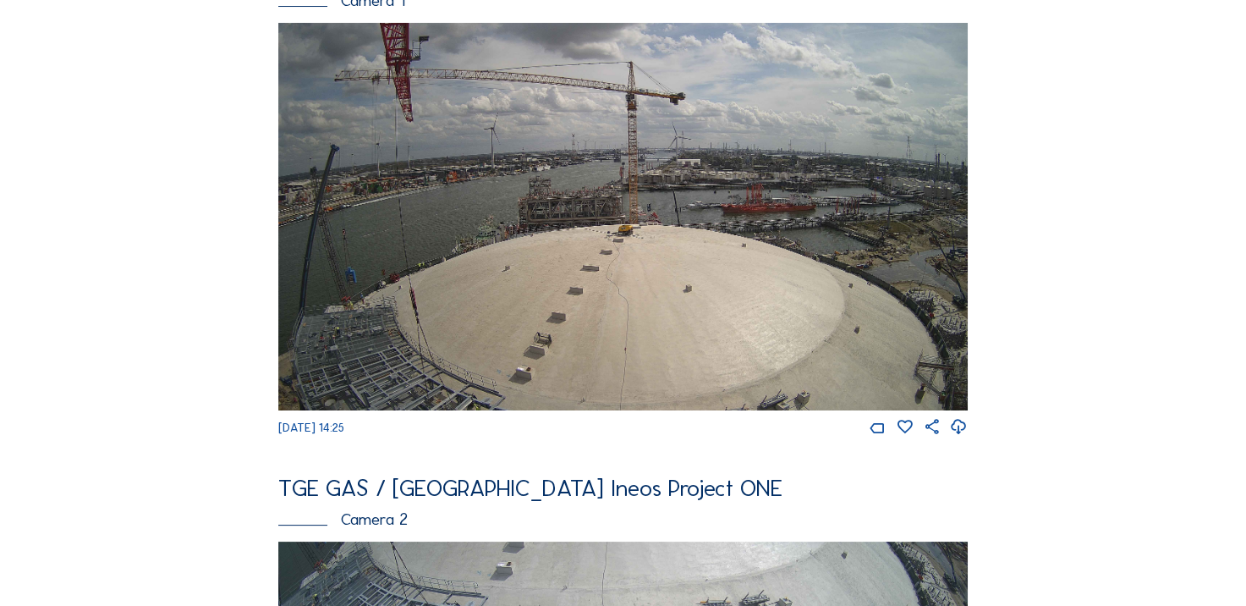
click at [968, 436] on icon at bounding box center [959, 427] width 18 height 22
click at [379, 260] on img at bounding box center [623, 216] width 690 height 387
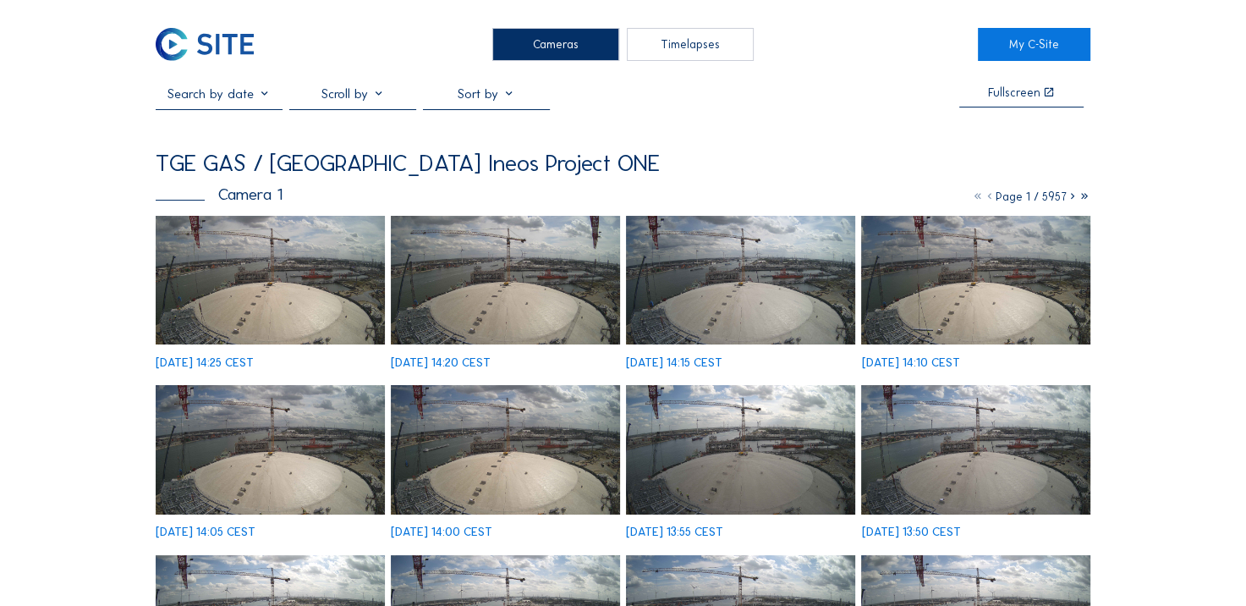
click at [416, 274] on img at bounding box center [505, 280] width 228 height 129
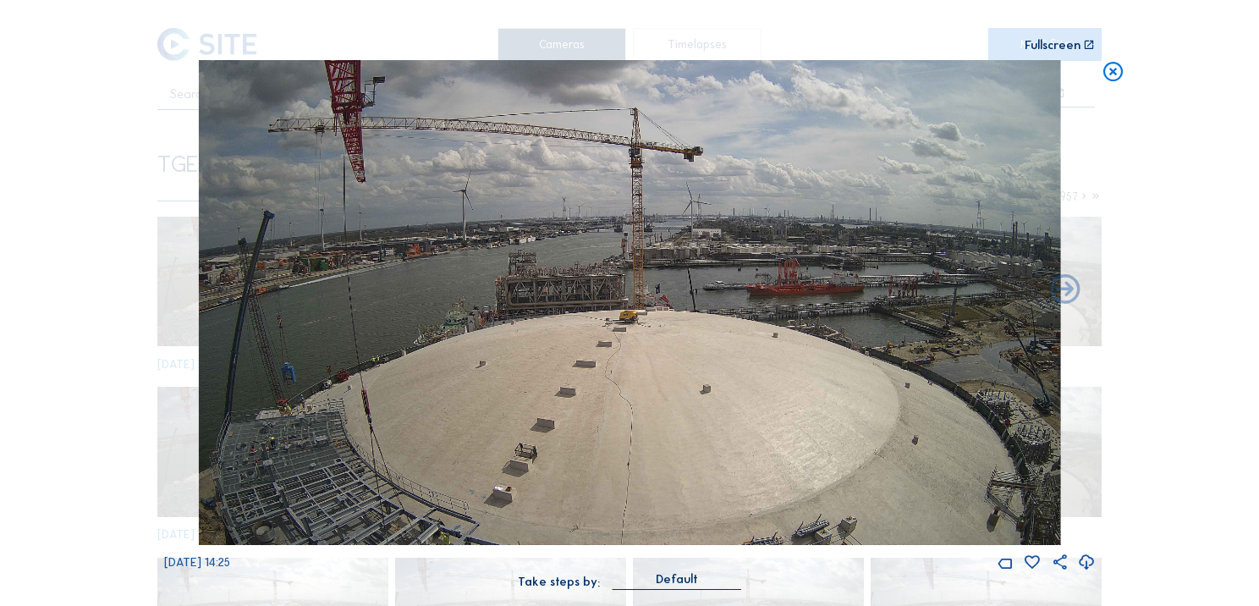
click at [1120, 71] on icon at bounding box center [1114, 72] width 24 height 25
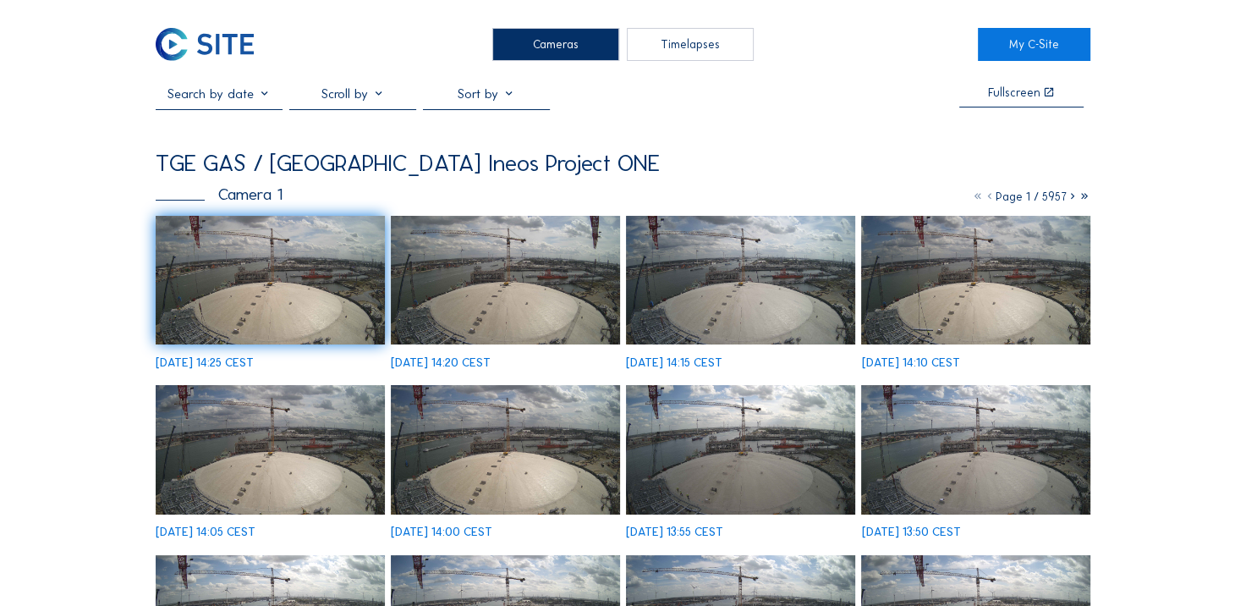
click at [236, 49] on img at bounding box center [205, 44] width 98 height 33
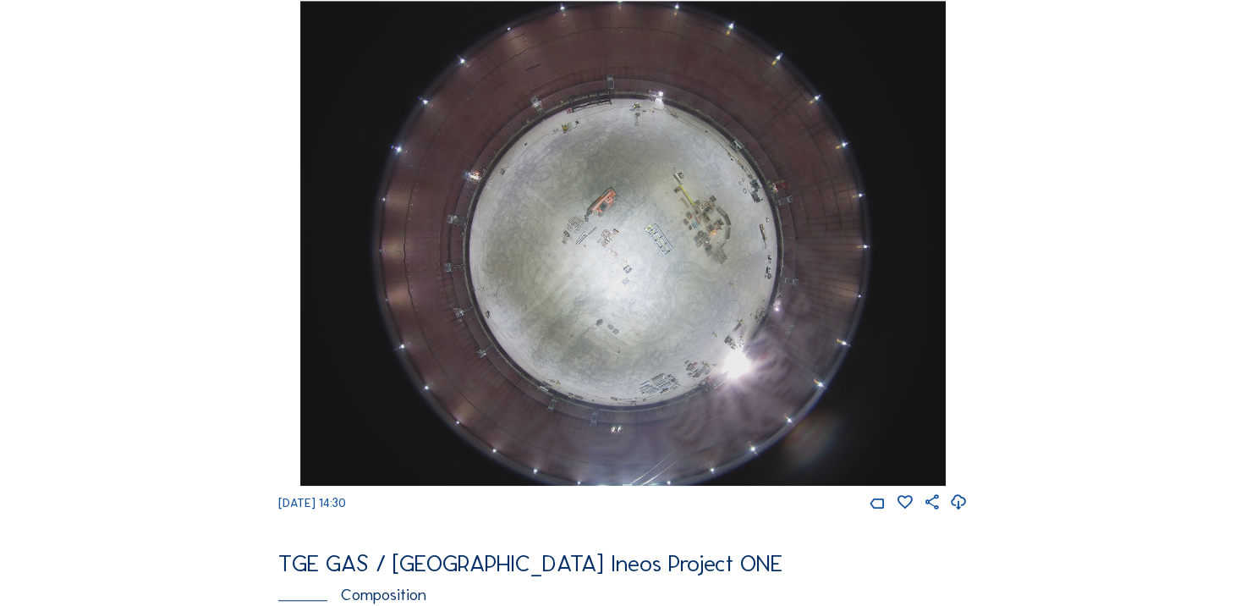
scroll to position [1269, 0]
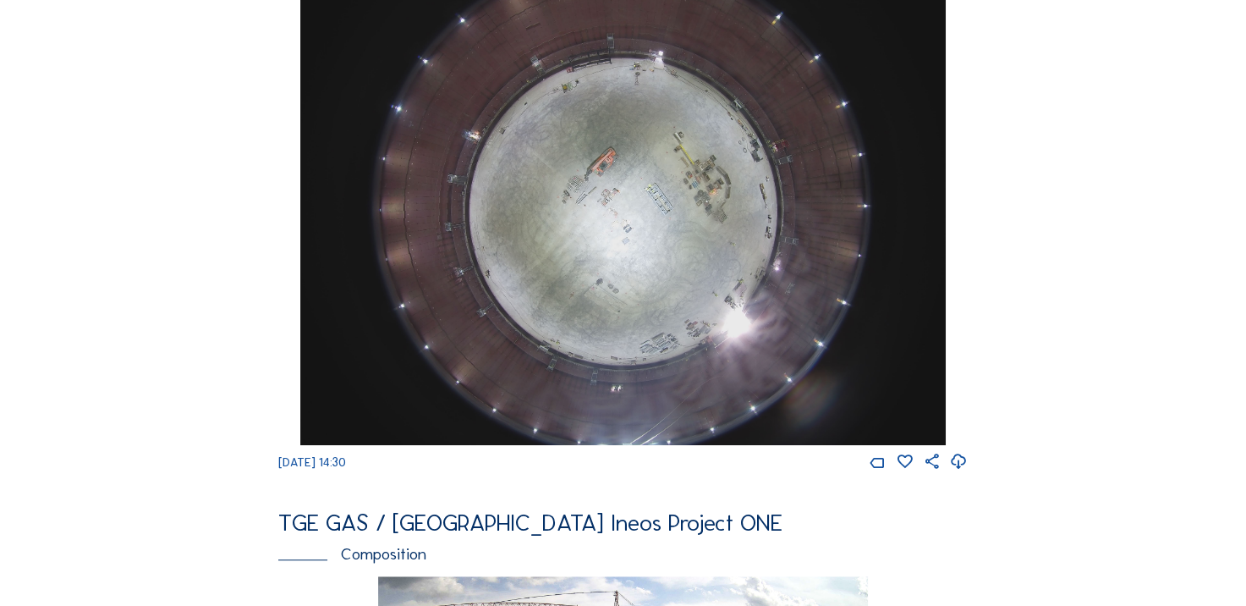
click at [958, 473] on icon at bounding box center [959, 462] width 18 height 22
click at [112, 305] on div "Cameras Timelapses My C-Site Feed Photo Show Map Search Fullscreen TGE GAS / An…" at bounding box center [623, 194] width 1246 height 2926
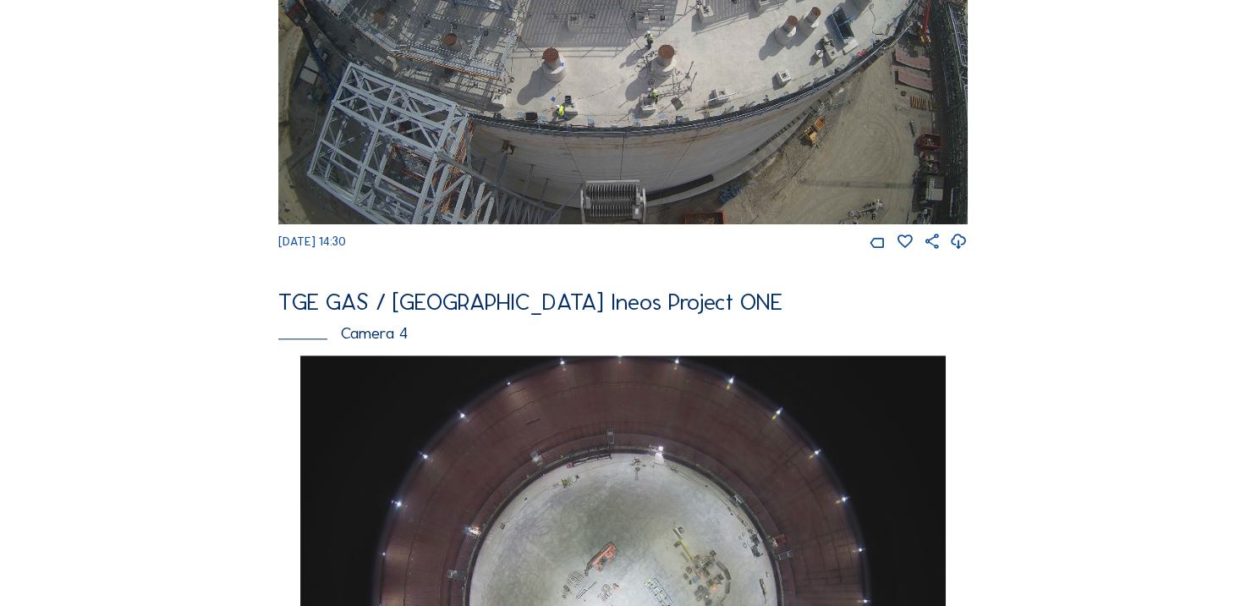
scroll to position [846, 0]
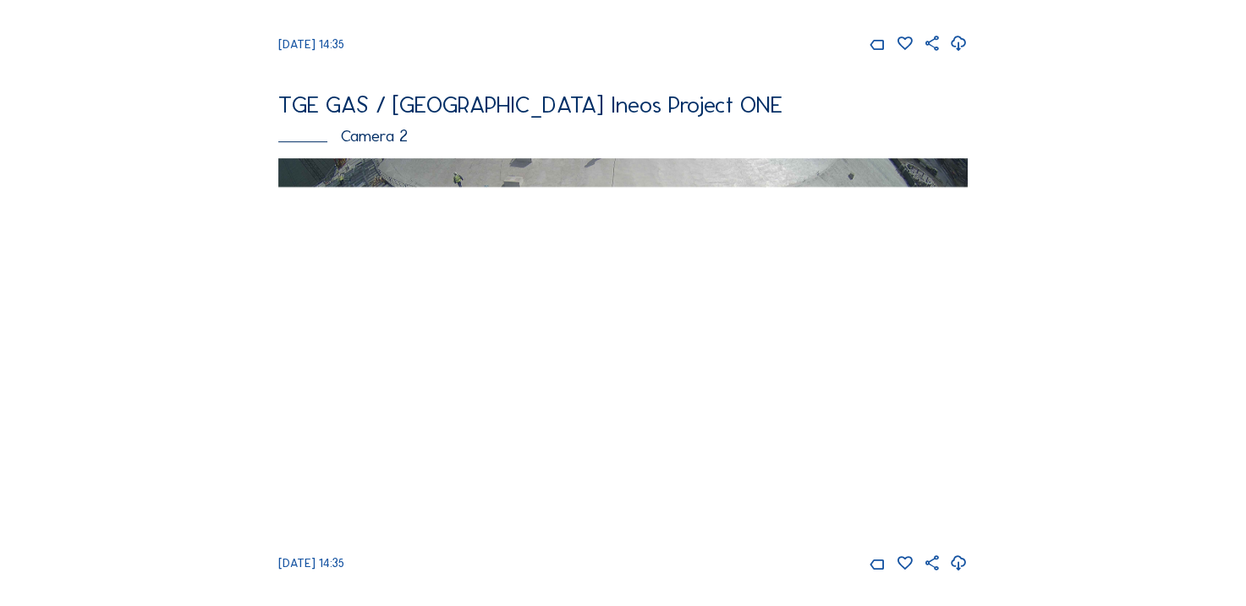
scroll to position [592, 0]
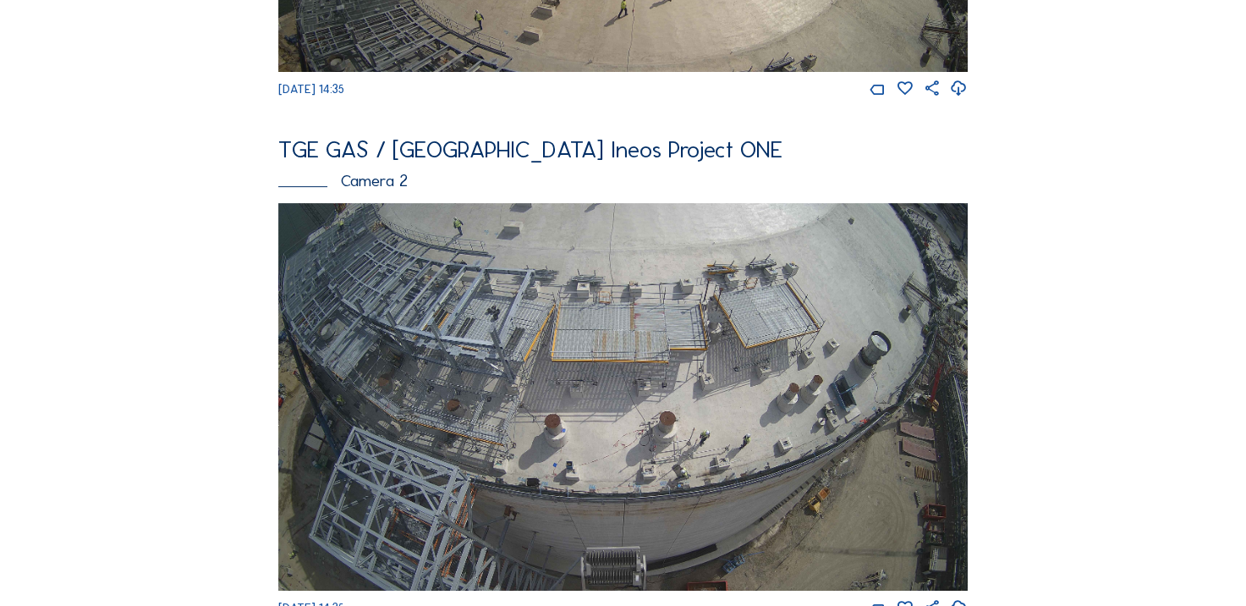
scroll to position [254, 0]
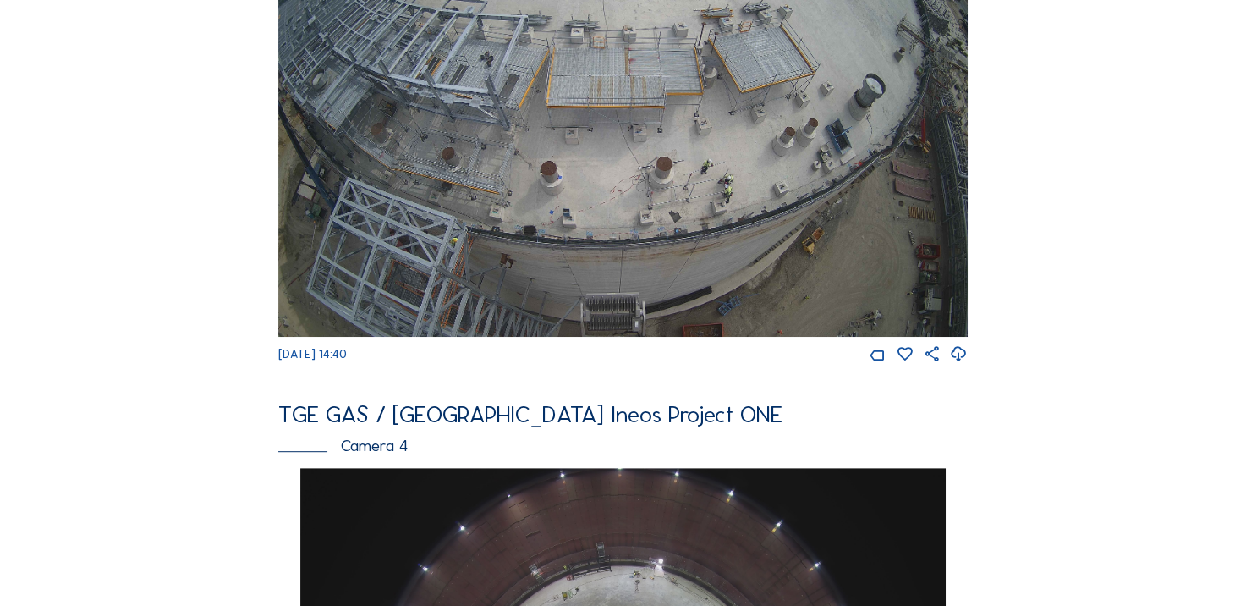
scroll to position [338, 0]
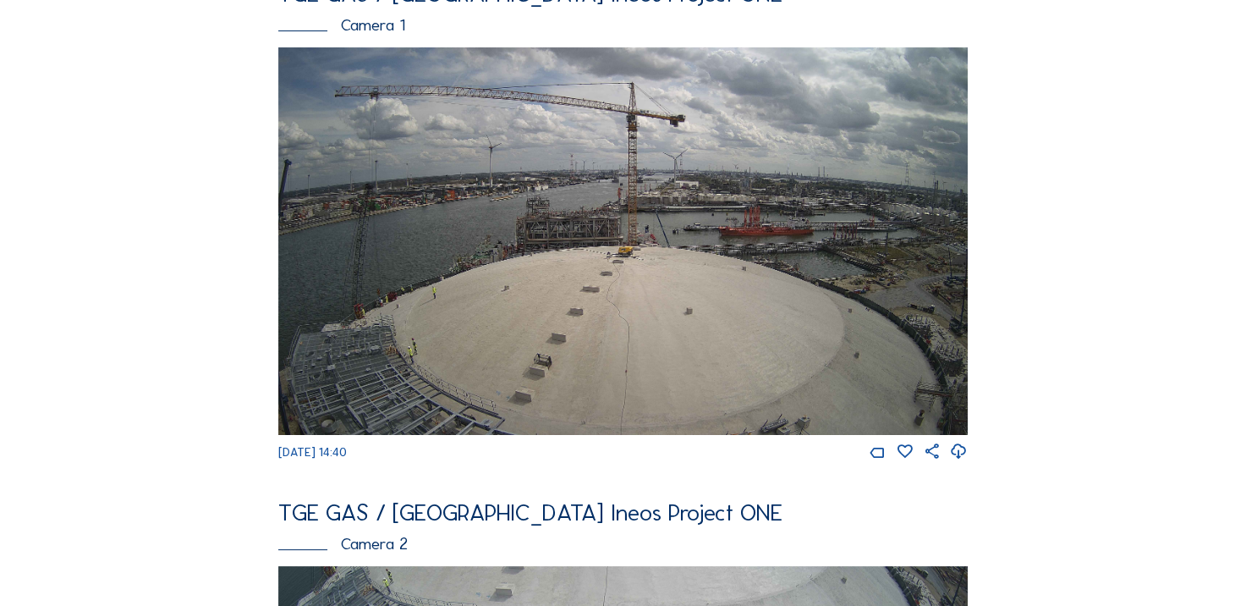
scroll to position [85, 0]
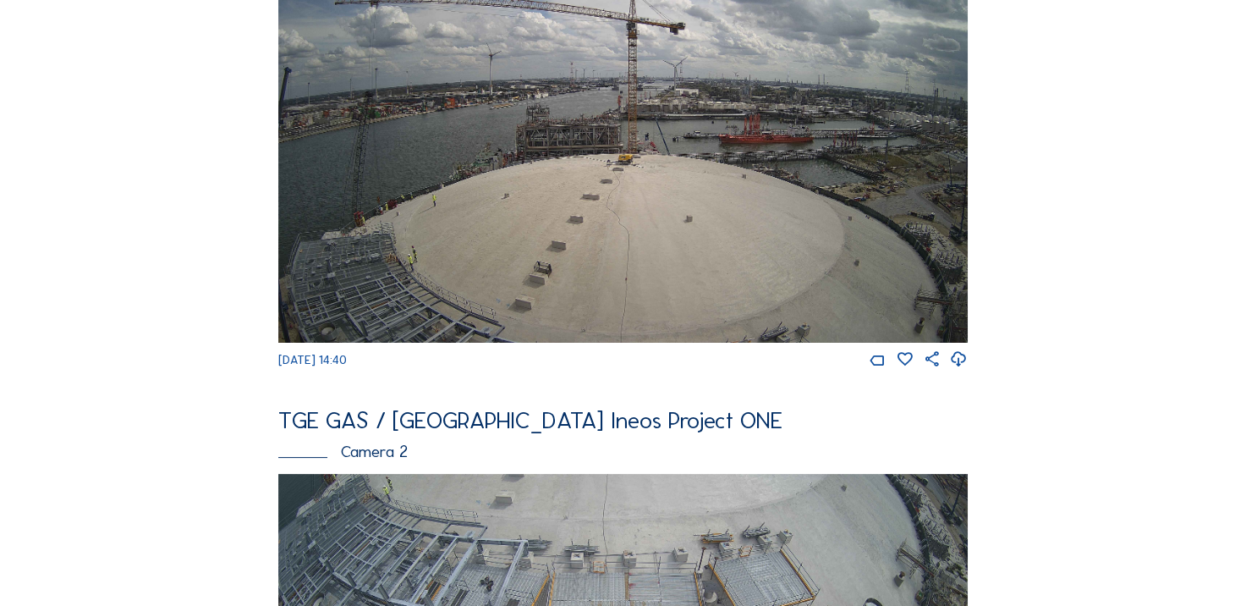
scroll to position [169, 0]
